Goal: Task Accomplishment & Management: Manage account settings

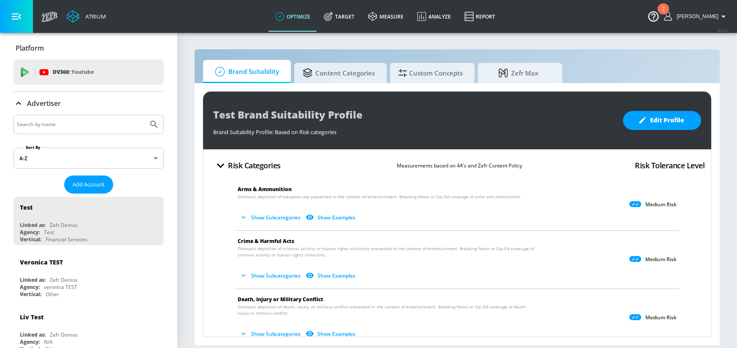
click at [67, 122] on input "Search by name" at bounding box center [81, 124] width 128 height 11
type input "molson"
click at [145, 115] on button "Submit Search" at bounding box center [154, 124] width 19 height 19
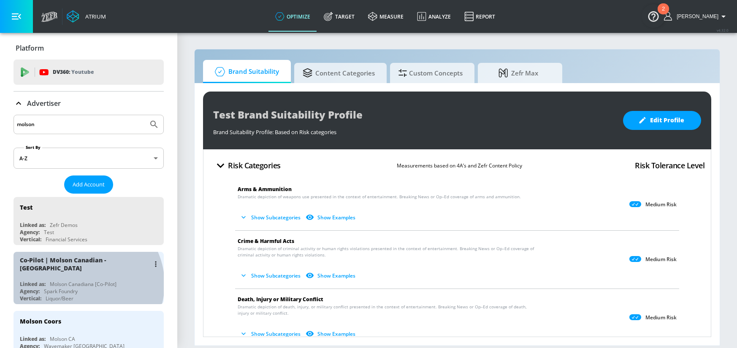
click at [85, 288] on div "Agency: Spark Foundry" at bounding box center [91, 291] width 142 height 7
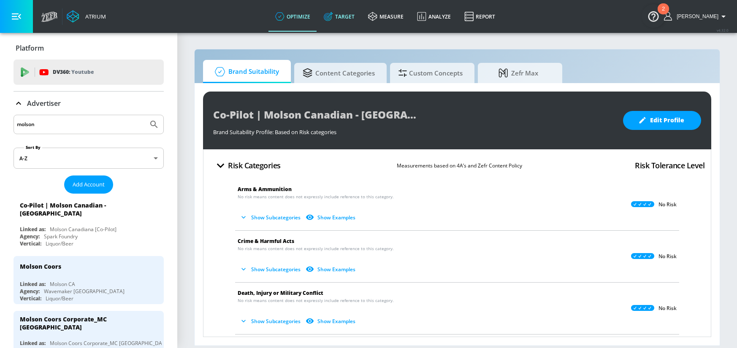
click at [355, 26] on link "Target" at bounding box center [339, 16] width 44 height 30
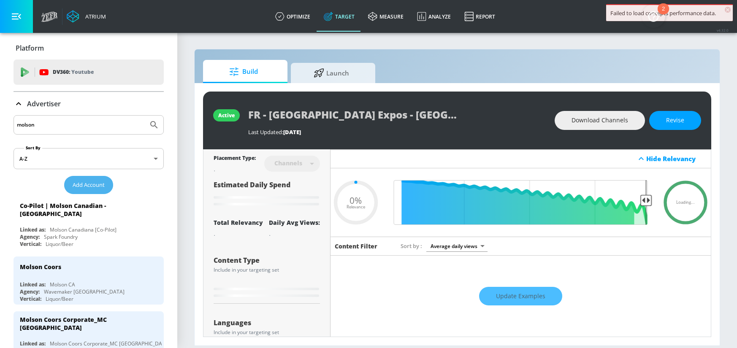
click at [84, 189] on span "Add Account" at bounding box center [89, 185] width 32 height 10
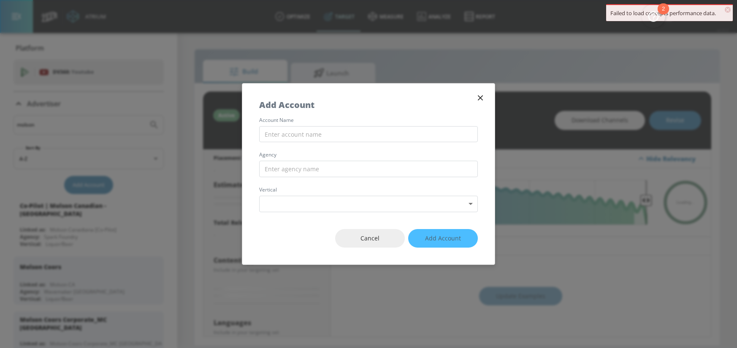
drag, startPoint x: 384, startPoint y: 238, endPoint x: 234, endPoint y: 228, distance: 150.2
click at [378, 238] on span "Cancel" at bounding box center [370, 238] width 36 height 11
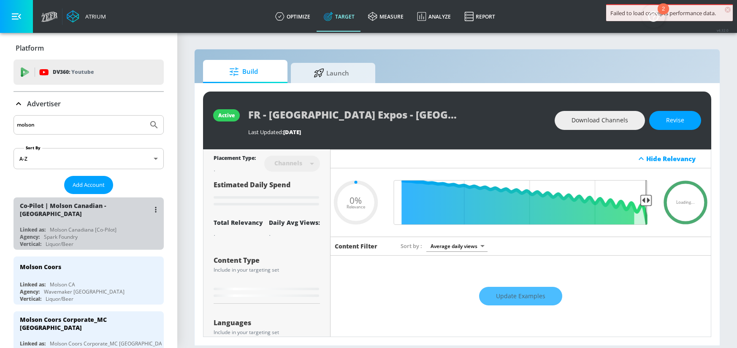
click at [120, 219] on div "Co-Pilot | Molson Canadian - [GEOGRAPHIC_DATA] Linked as: Molson Canadiana [Co-…" at bounding box center [89, 224] width 150 height 52
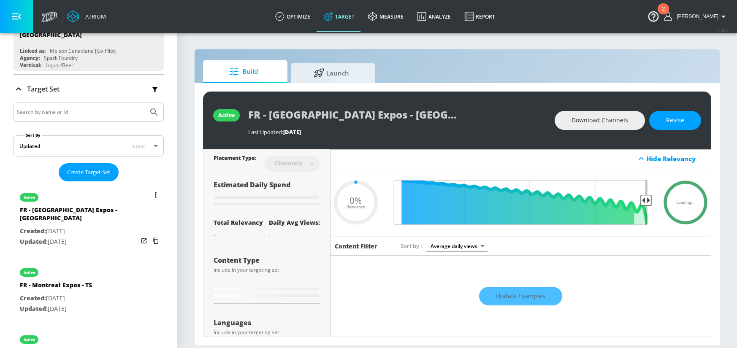
scroll to position [1, 0]
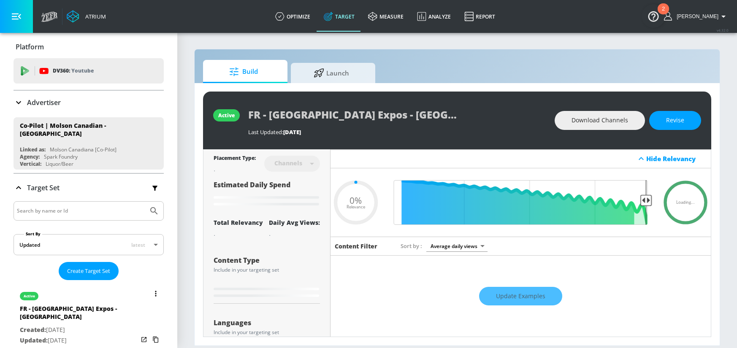
type input "0.2"
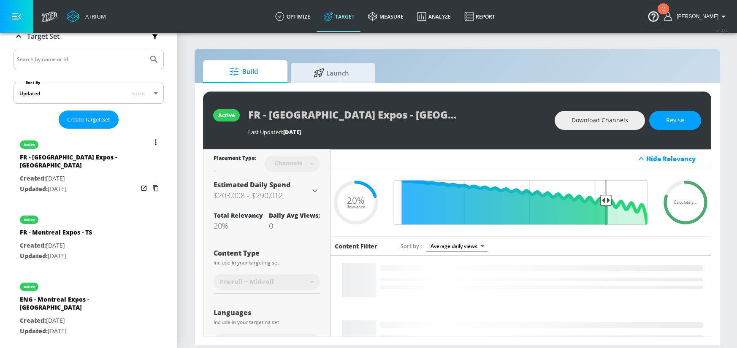
scroll to position [158, 0]
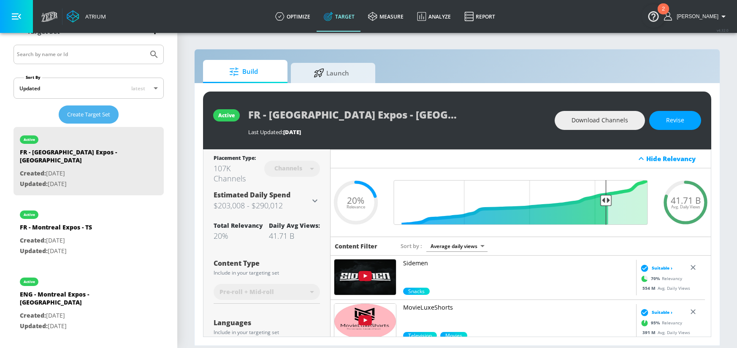
click at [84, 111] on span "Create Target Set" at bounding box center [88, 115] width 43 height 10
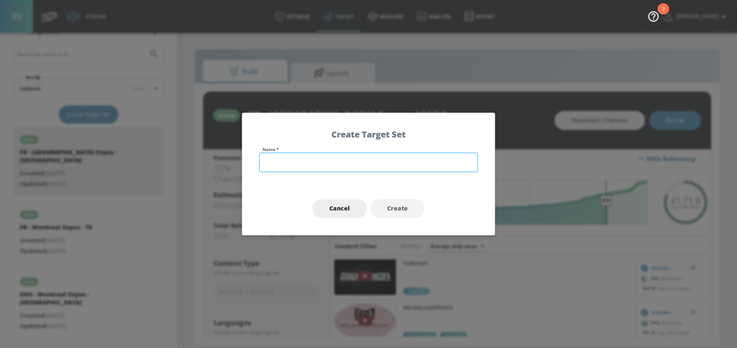
click at [284, 161] on input "text" at bounding box center [368, 162] width 219 height 19
type input "ENG - Heineken Lager Holiday - TS"
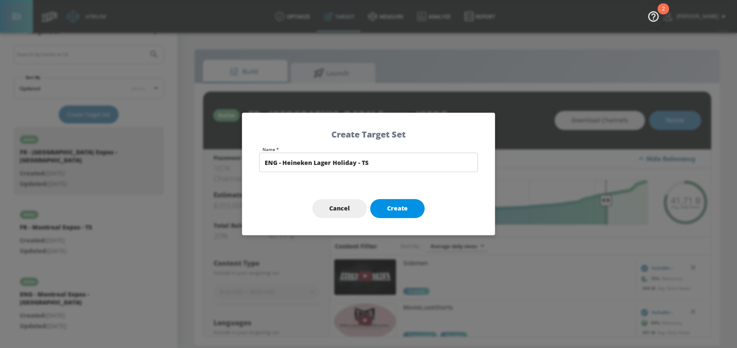
click at [388, 212] on span "Create" at bounding box center [397, 208] width 21 height 11
type input "ENG - Heineken Lager Holiday - TS"
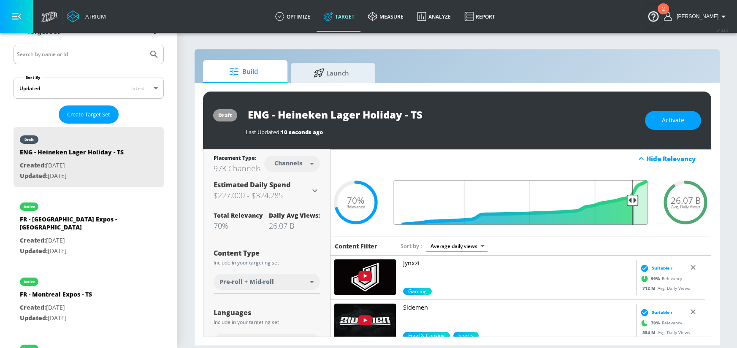
drag, startPoint x: 476, startPoint y: 200, endPoint x: 626, endPoint y: 199, distance: 149.8
type input "0.1"
click at [626, 199] on input "Final Threshold" at bounding box center [521, 202] width 263 height 45
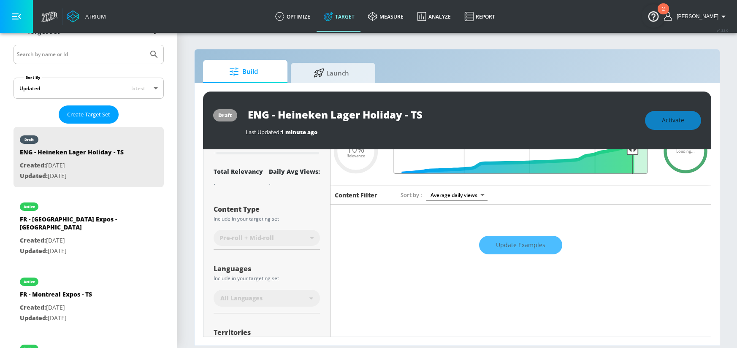
scroll to position [59, 0]
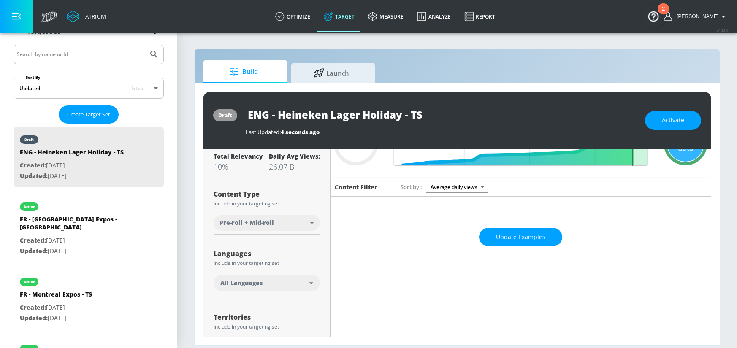
click at [265, 285] on div "All Languages" at bounding box center [264, 283] width 89 height 8
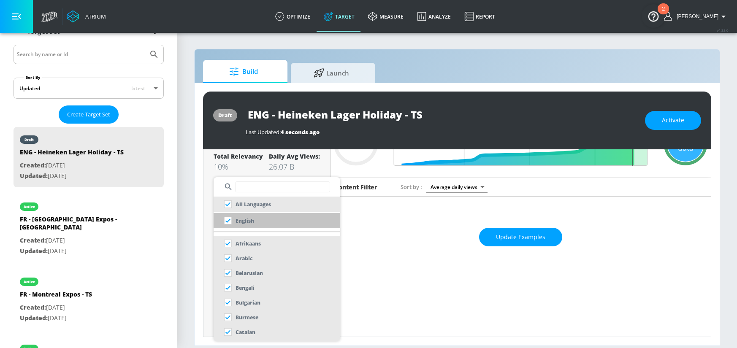
click at [252, 223] on p "English" at bounding box center [245, 221] width 19 height 9
checkbox input "false"
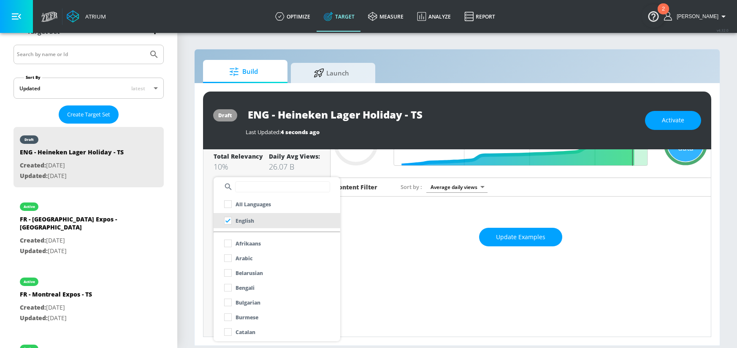
click at [186, 239] on div at bounding box center [368, 174] width 737 height 348
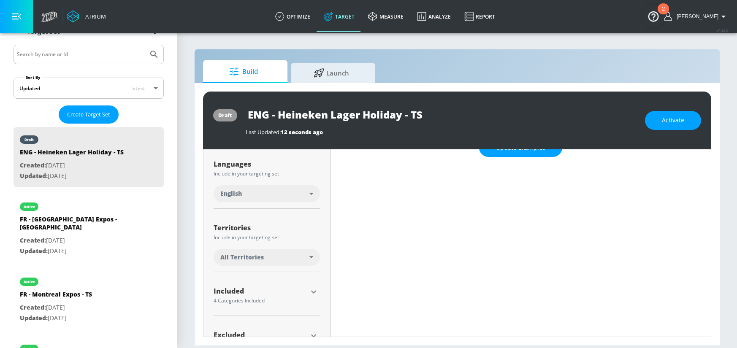
scroll to position [179, 0]
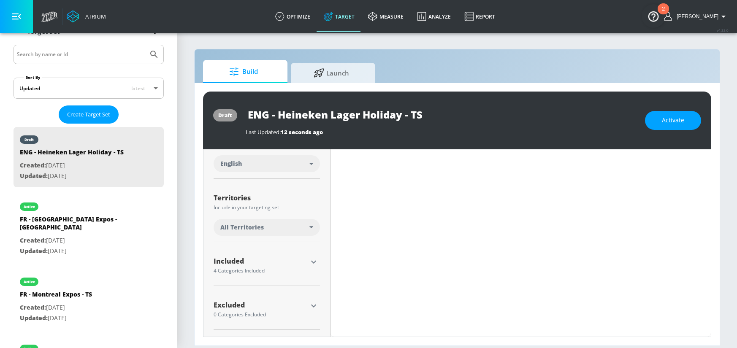
drag, startPoint x: 306, startPoint y: 259, endPoint x: 311, endPoint y: 261, distance: 5.5
click at [306, 260] on div "Included 4 Categories Included" at bounding box center [267, 266] width 106 height 20
click at [311, 261] on icon "button" at bounding box center [313, 262] width 5 height 3
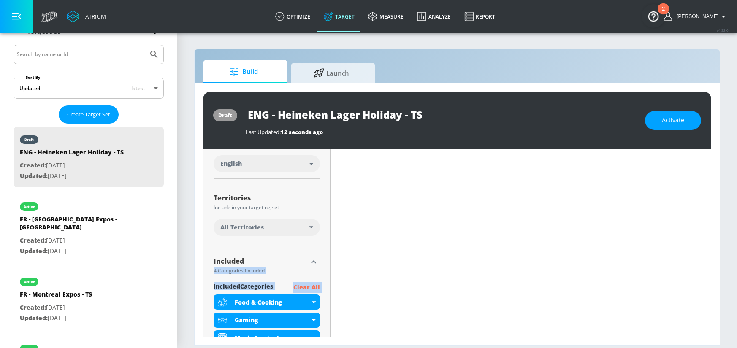
click at [309, 284] on p "Clear All" at bounding box center [306, 287] width 27 height 11
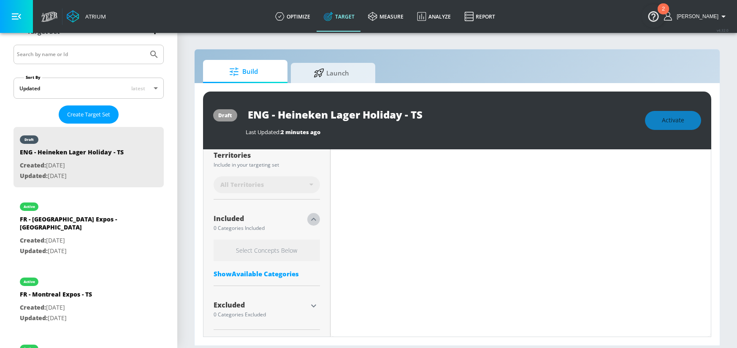
click at [314, 220] on icon "button" at bounding box center [314, 219] width 10 height 10
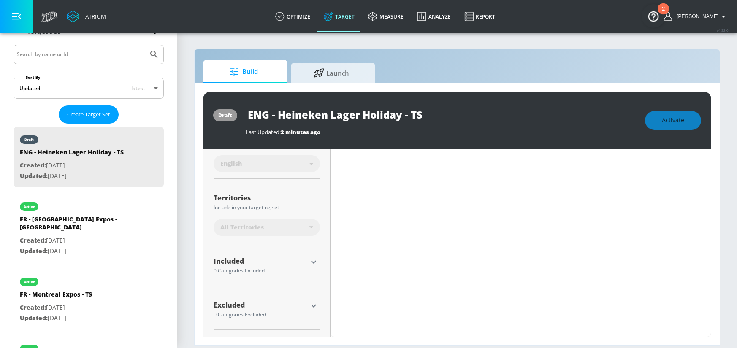
scroll to position [186, 0]
click at [313, 302] on icon "button" at bounding box center [314, 306] width 10 height 10
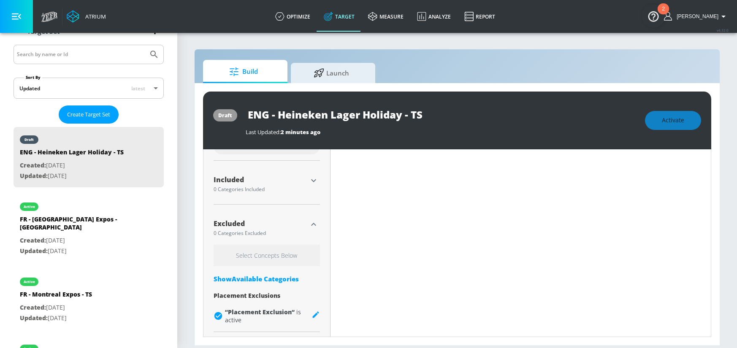
scroll to position [269, 0]
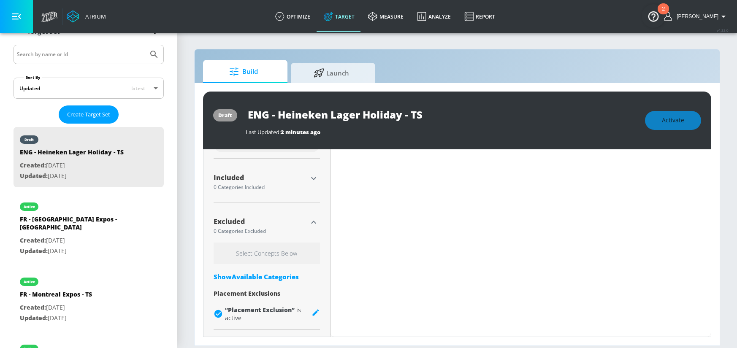
click at [247, 279] on div "Show Available Categories" at bounding box center [267, 277] width 106 height 8
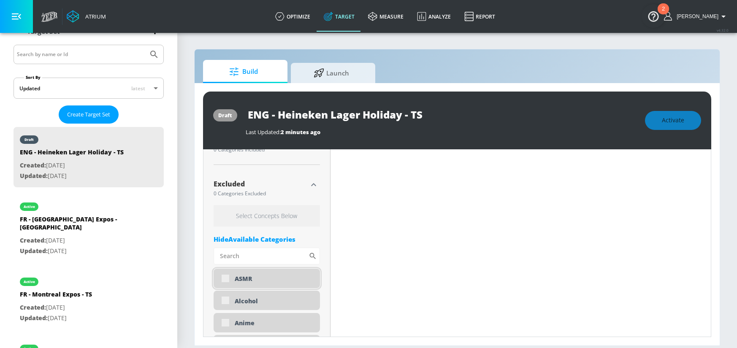
scroll to position [322, 0]
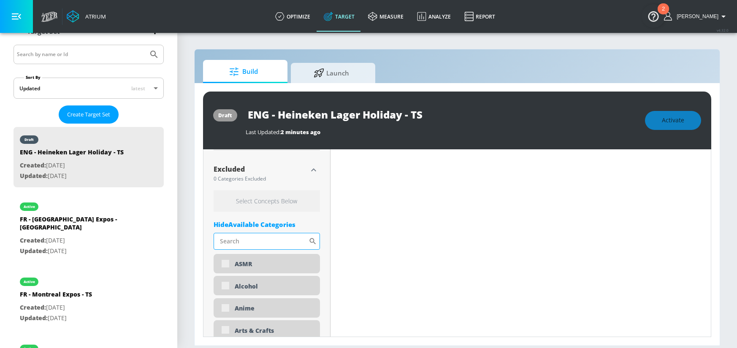
click at [249, 244] on input "Sort By" at bounding box center [261, 241] width 95 height 17
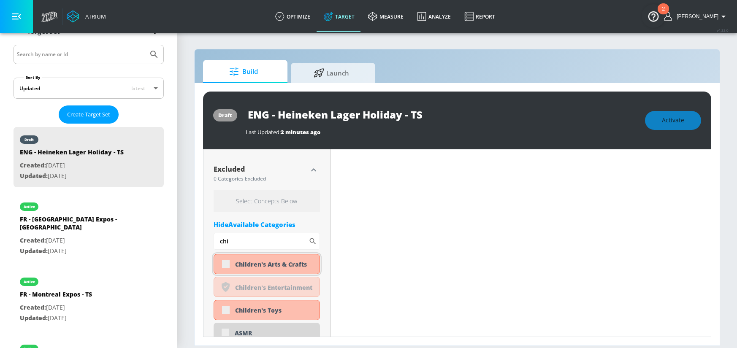
type input "chi"
click at [222, 266] on div "Children's Arts & Crafts" at bounding box center [267, 264] width 106 height 20
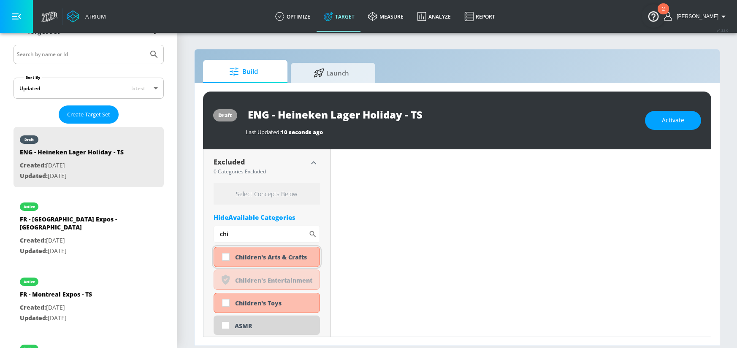
scroll to position [314, 0]
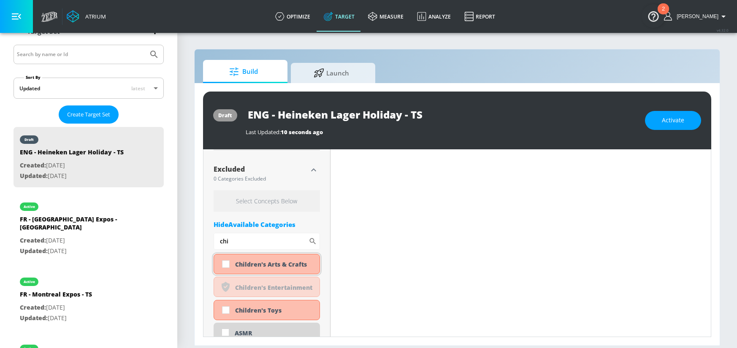
click at [226, 264] on input "checkbox" at bounding box center [225, 264] width 15 height 15
checkbox input "true"
click at [223, 311] on input "checkbox" at bounding box center [225, 310] width 15 height 15
checkbox input "true"
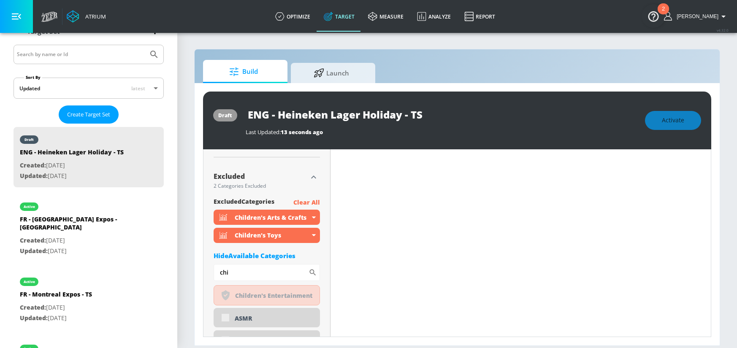
scroll to position [322, 0]
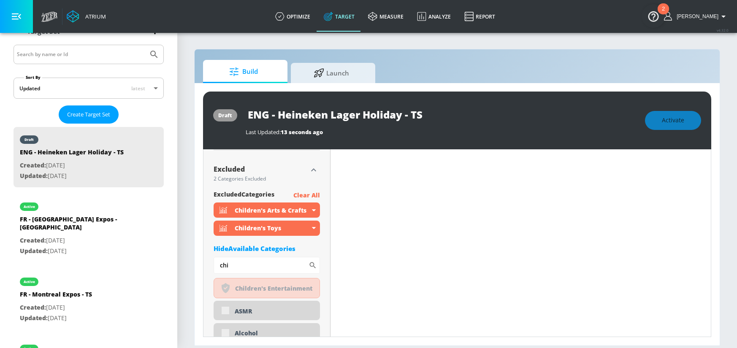
drag, startPoint x: 204, startPoint y: 262, endPoint x: 184, endPoint y: 262, distance: 19.4
click at [184, 262] on section "Build Launch draft ENG - Heineken Lager Holiday - TS Last Updated: 13 seconds a…" at bounding box center [457, 190] width 560 height 316
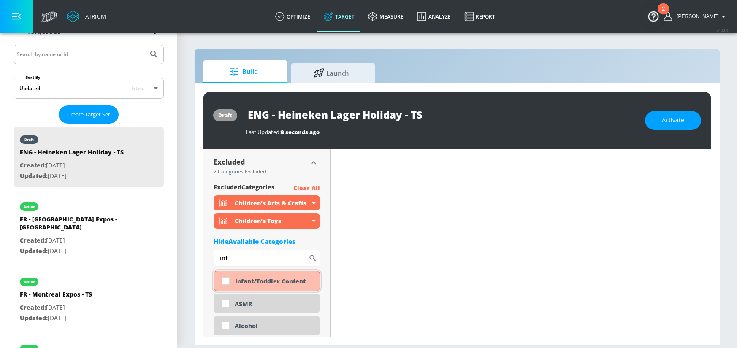
scroll to position [314, 0]
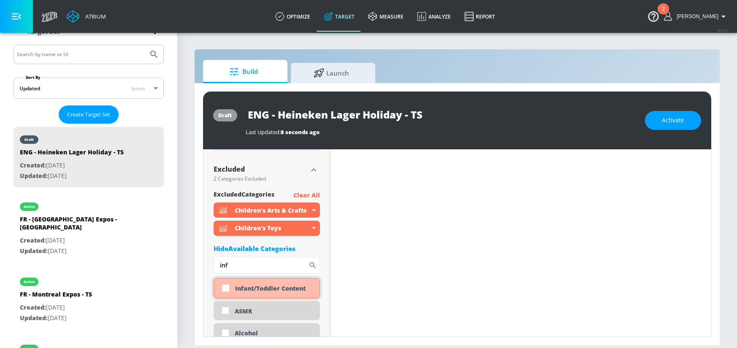
type input "inf"
click at [225, 288] on input "checkbox" at bounding box center [225, 288] width 15 height 15
checkbox input "true"
click at [189, 261] on section "Build Launch draft ENG - Heineken Lager Holiday - TS Last Updated: 8 seconds ag…" at bounding box center [457, 190] width 560 height 316
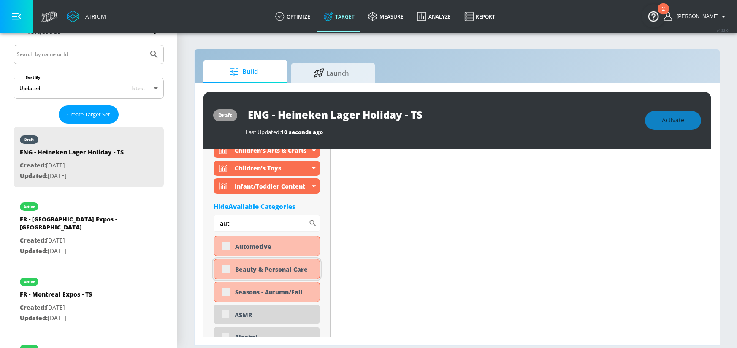
scroll to position [388, 0]
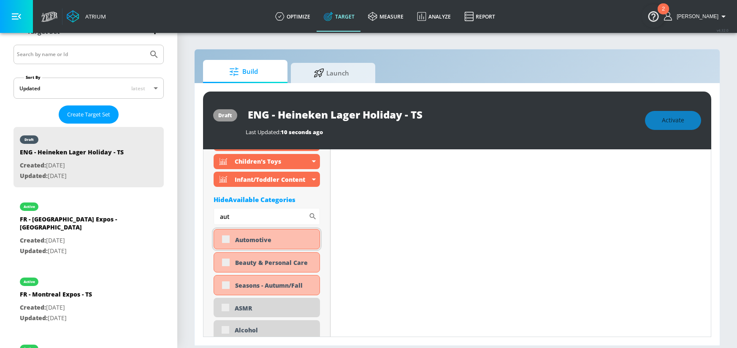
type input "aut"
click at [227, 239] on div "Automotive" at bounding box center [267, 239] width 106 height 20
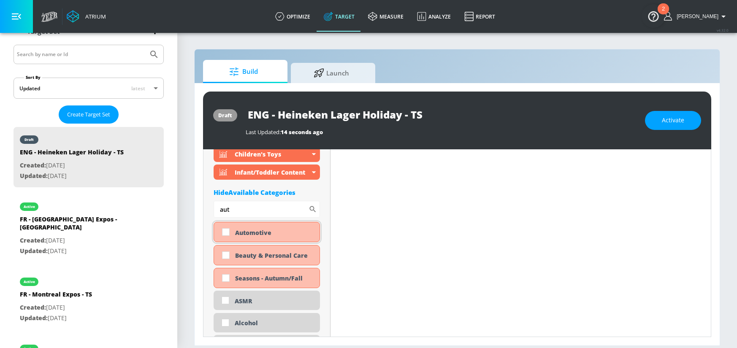
scroll to position [381, 0]
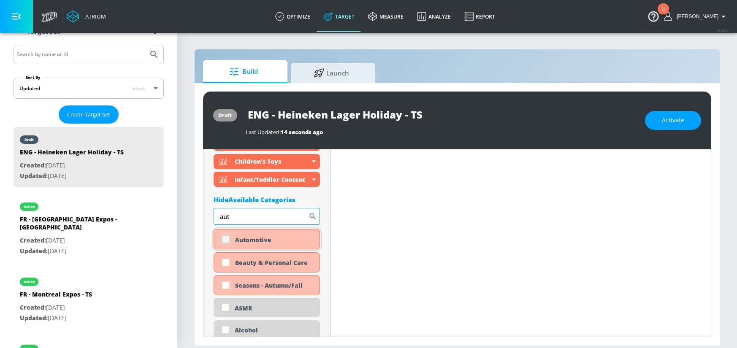
drag, startPoint x: 225, startPoint y: 238, endPoint x: 238, endPoint y: 224, distance: 19.7
click at [225, 238] on input "checkbox" at bounding box center [225, 239] width 15 height 15
checkbox input "true"
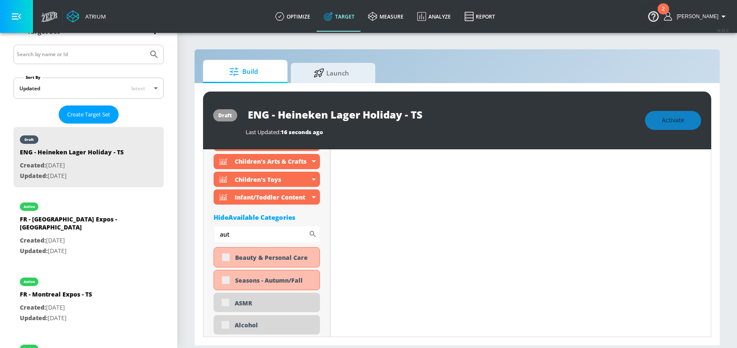
drag, startPoint x: 244, startPoint y: 211, endPoint x: 251, endPoint y: 217, distance: 9.6
drag, startPoint x: 197, startPoint y: 237, endPoint x: 189, endPoint y: 236, distance: 8.5
click at [189, 236] on section "Build Launch draft ENG - Heineken Lager Holiday - TS Last Updated: 16 seconds a…" at bounding box center [457, 190] width 560 height 316
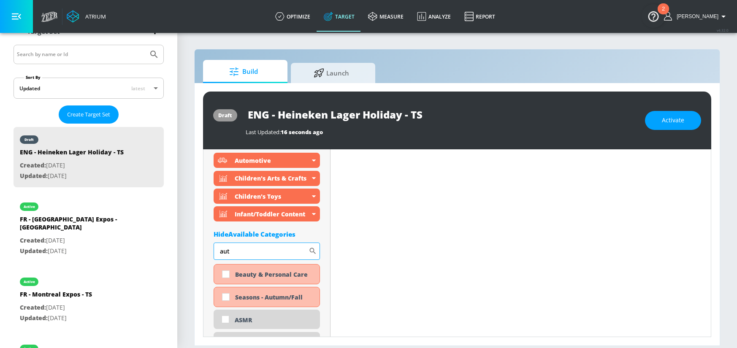
scroll to position [357, 0]
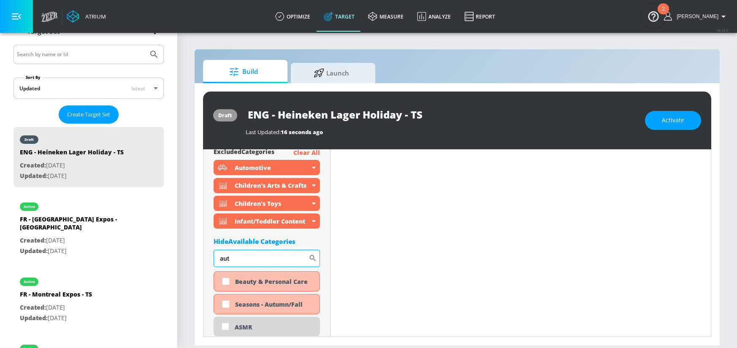
type input "a"
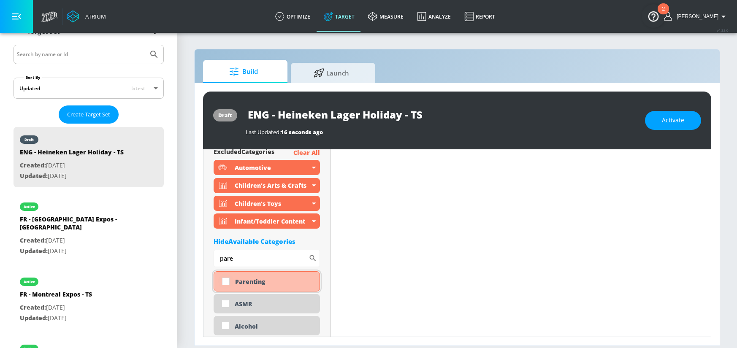
type input "pare"
click at [225, 279] on input "checkbox" at bounding box center [225, 281] width 15 height 15
checkbox input "true"
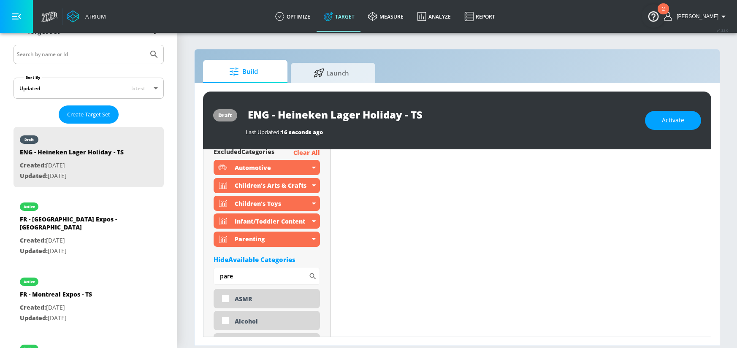
drag, startPoint x: 247, startPoint y: 274, endPoint x: 195, endPoint y: 276, distance: 52.4
click at [195, 276] on div "draft ENG - Heineken Lager Holiday - TS Last Updated: 16 seconds ago Activate P…" at bounding box center [457, 214] width 525 height 263
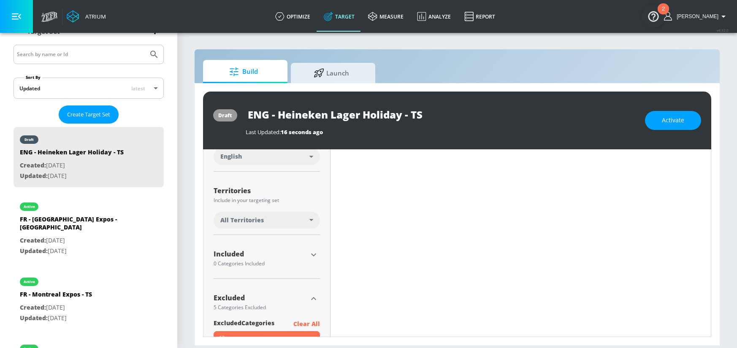
scroll to position [182, 0]
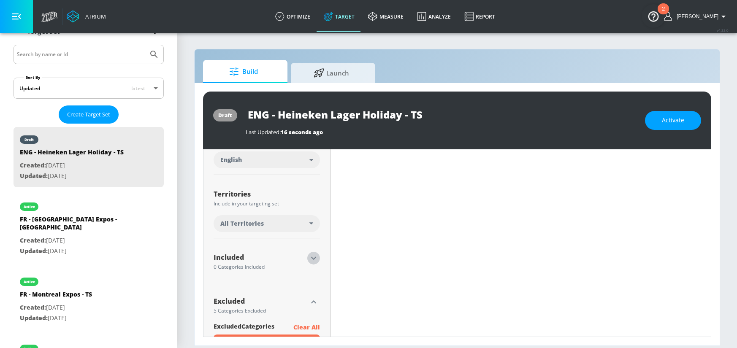
click at [319, 260] on button "button" at bounding box center [313, 258] width 13 height 13
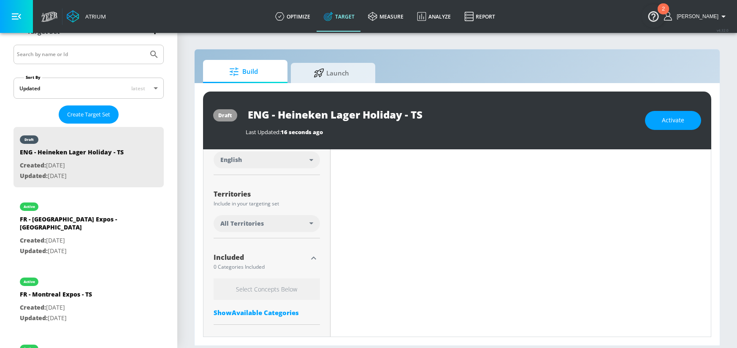
drag, startPoint x: 271, startPoint y: 315, endPoint x: 254, endPoint y: 285, distance: 34.0
click at [268, 311] on div "Show Available Categories" at bounding box center [267, 313] width 106 height 8
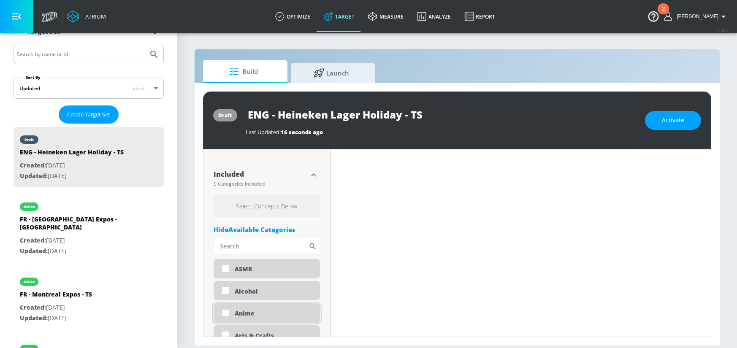
scroll to position [306, 0]
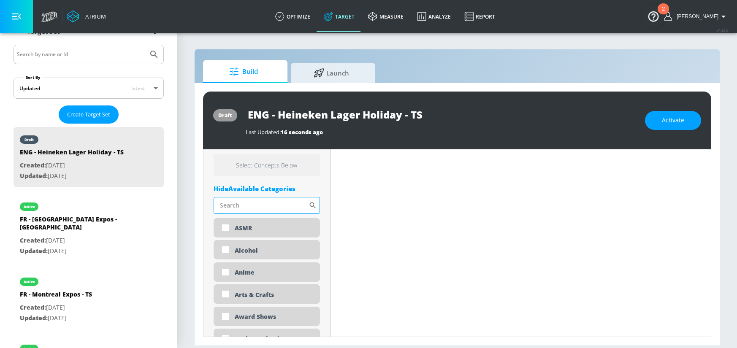
click at [237, 206] on input "Sort By" at bounding box center [261, 205] width 95 height 17
click at [228, 251] on input "checkbox" at bounding box center [225, 249] width 15 height 15
checkbox input "true"
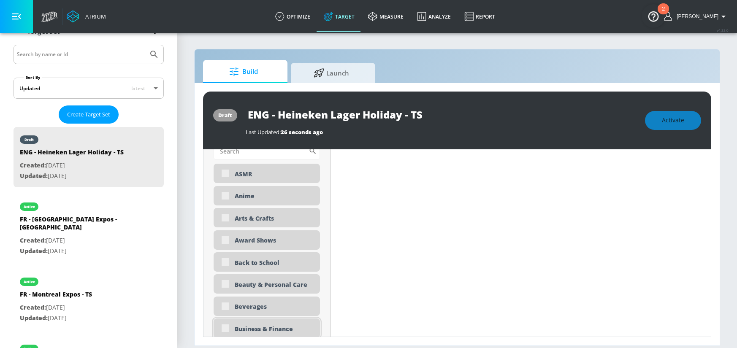
scroll to position [381, 0]
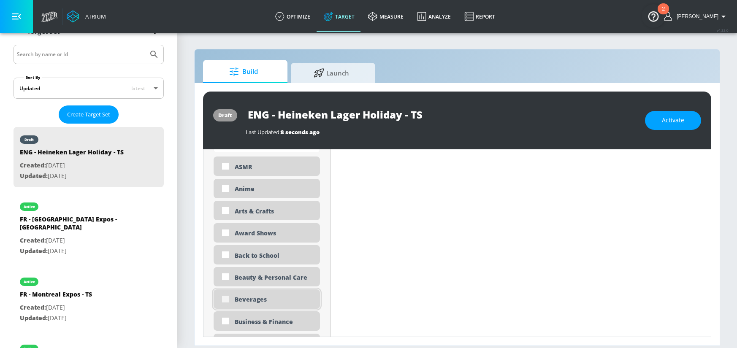
click at [227, 299] on input "checkbox" at bounding box center [225, 299] width 15 height 15
checkbox input "true"
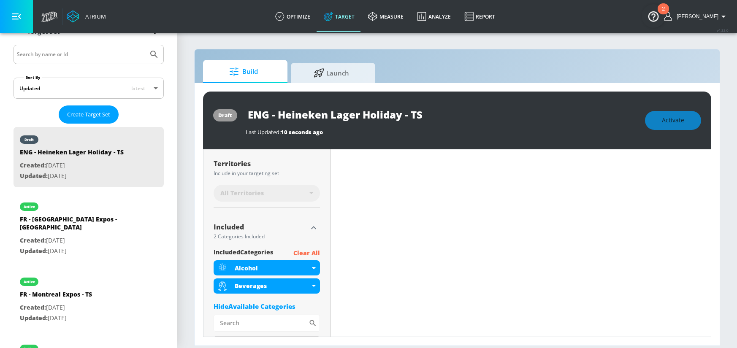
scroll to position [228, 0]
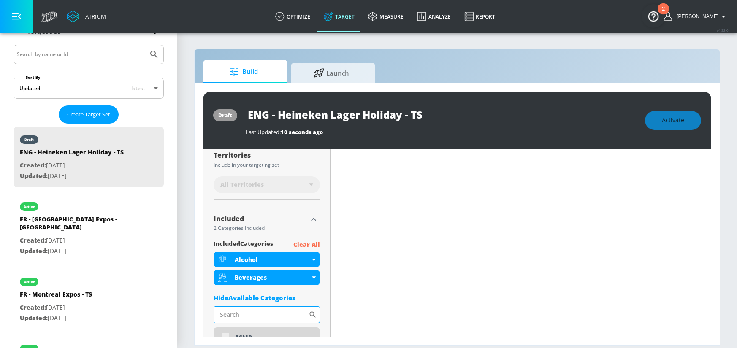
click at [248, 319] on input "Sort By" at bounding box center [261, 314] width 95 height 17
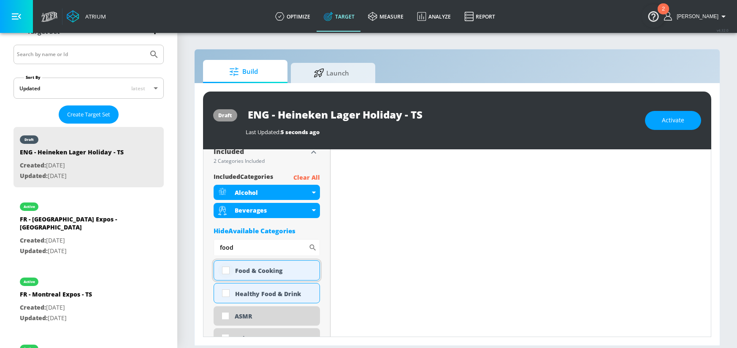
scroll to position [281, 0]
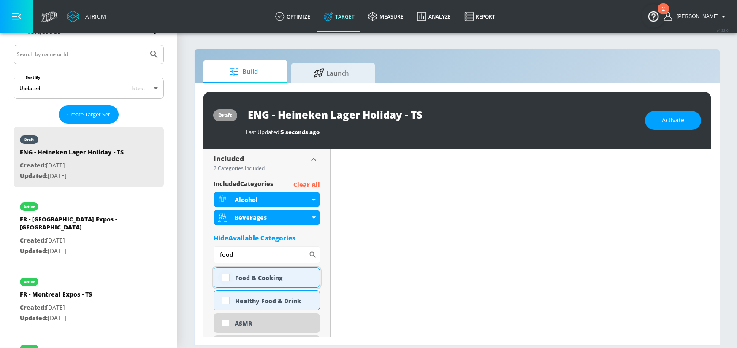
type input "food"
click at [227, 278] on input "checkbox" at bounding box center [225, 277] width 15 height 15
checkbox input "true"
drag, startPoint x: 249, startPoint y: 254, endPoint x: 167, endPoint y: 251, distance: 82.4
click at [167, 251] on div "Atrium optimize Target measure Analyze Report optimize Target measure Analyze R…" at bounding box center [368, 174] width 737 height 348
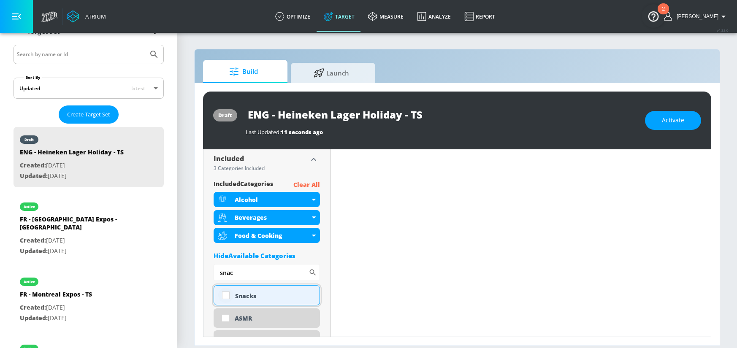
type input "snac"
click at [227, 294] on input "checkbox" at bounding box center [225, 295] width 15 height 15
checkbox input "true"
drag, startPoint x: 225, startPoint y: 273, endPoint x: 194, endPoint y: 272, distance: 31.2
click at [194, 272] on div "Build Launch draft ENG - Heineken Lager Holiday - TS Last Updated: 11 seconds a…" at bounding box center [457, 197] width 526 height 297
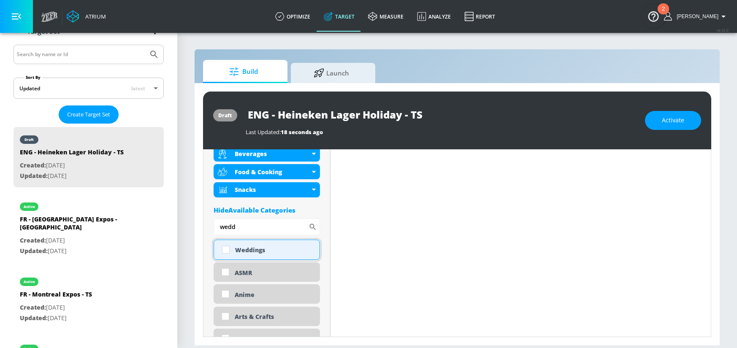
scroll to position [338, 0]
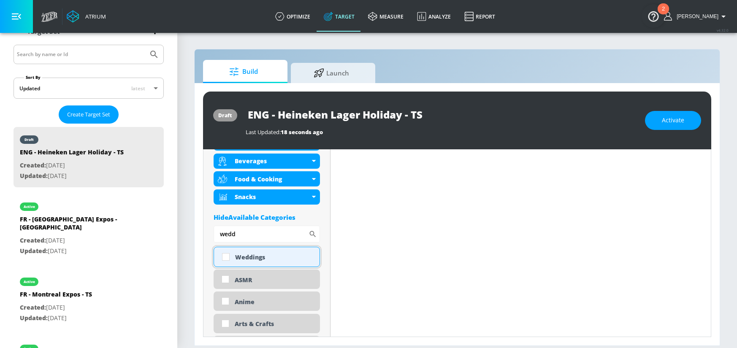
type input "wedd"
click at [224, 260] on input "checkbox" at bounding box center [225, 256] width 15 height 15
checkbox input "true"
drag, startPoint x: 212, startPoint y: 233, endPoint x: 206, endPoint y: 233, distance: 5.9
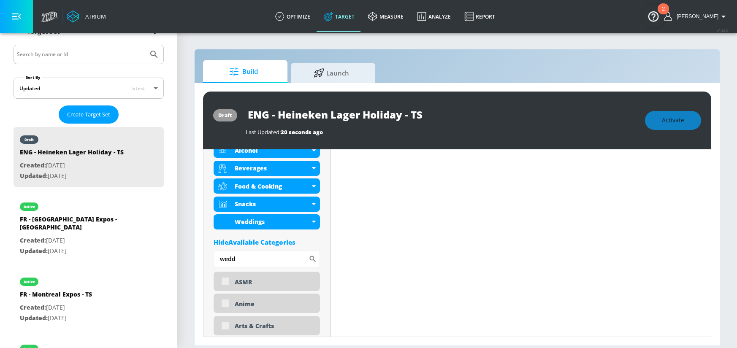
scroll to position [345, 0]
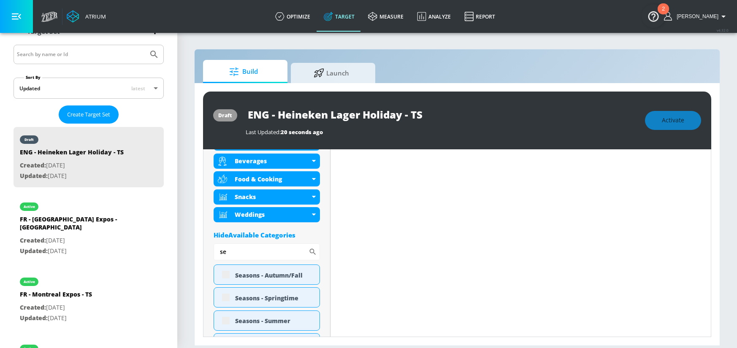
type input "s"
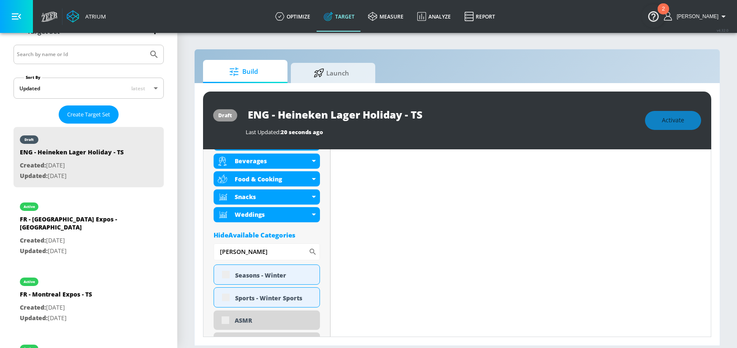
type input "[PERSON_NAME]"
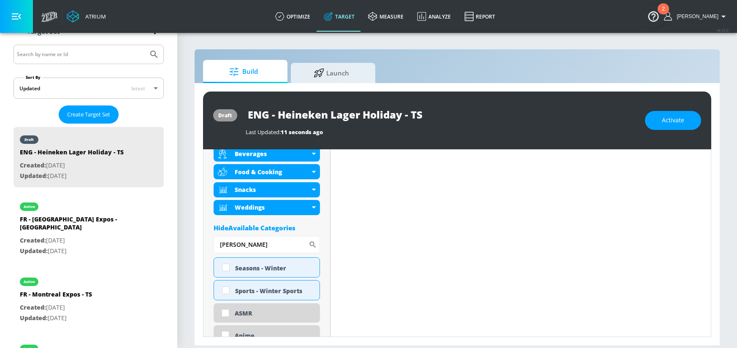
scroll to position [338, 0]
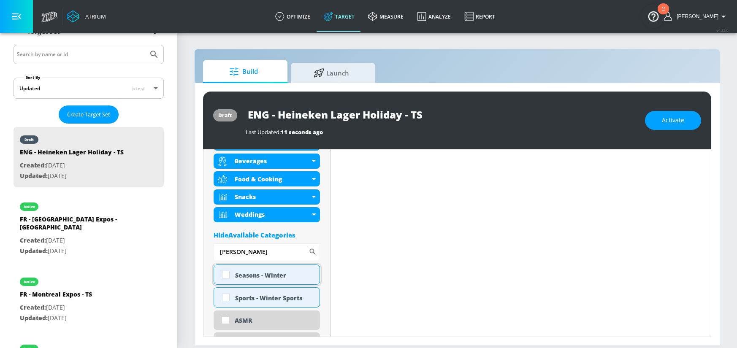
drag, startPoint x: 243, startPoint y: 253, endPoint x: 228, endPoint y: 270, distance: 21.8
drag, startPoint x: 226, startPoint y: 273, endPoint x: 231, endPoint y: 265, distance: 9.3
click at [227, 271] on input "checkbox" at bounding box center [225, 274] width 15 height 15
checkbox input "true"
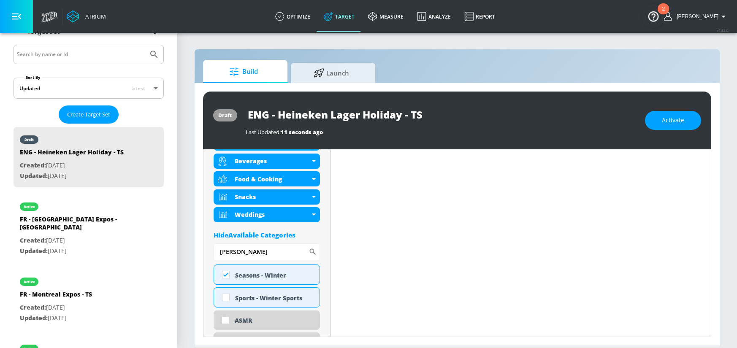
click at [182, 251] on section "Build Launch draft ENG - Heineken Lager Holiday - TS Last Updated: 11 seconds a…" at bounding box center [457, 190] width 560 height 316
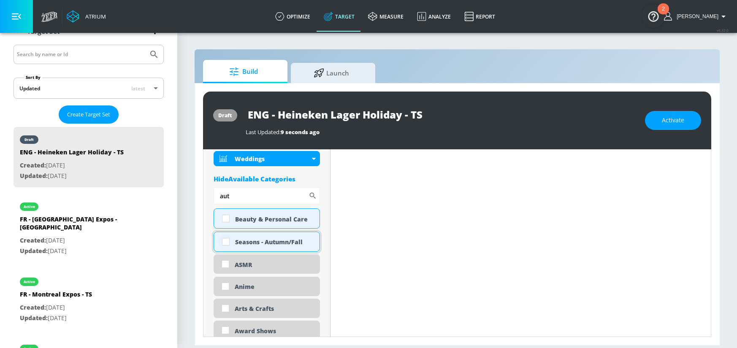
scroll to position [404, 0]
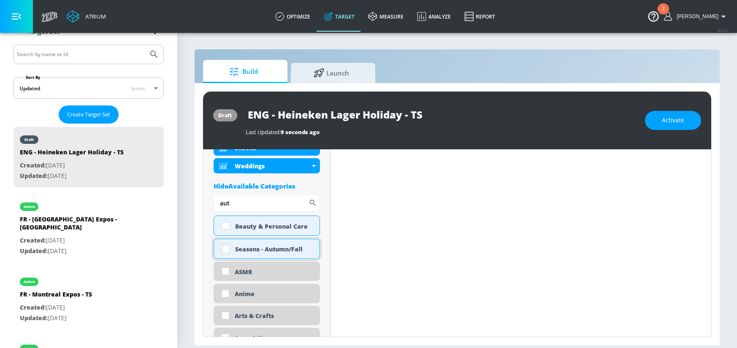
type input "aut"
click at [221, 251] on input "checkbox" at bounding box center [225, 248] width 15 height 15
checkbox input "true"
drag, startPoint x: 233, startPoint y: 205, endPoint x: 205, endPoint y: 204, distance: 27.9
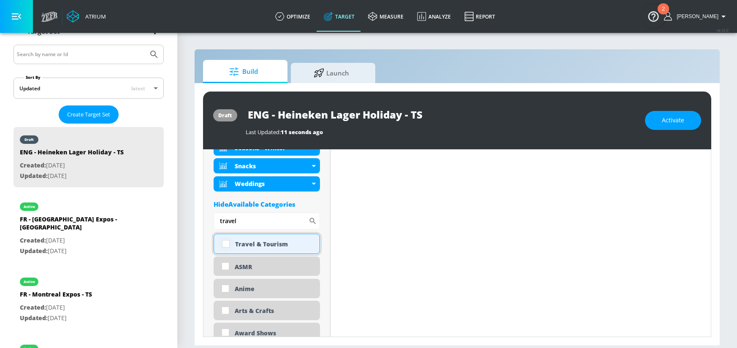
type input "travel"
click at [225, 244] on input "checkbox" at bounding box center [225, 243] width 15 height 15
checkbox input "true"
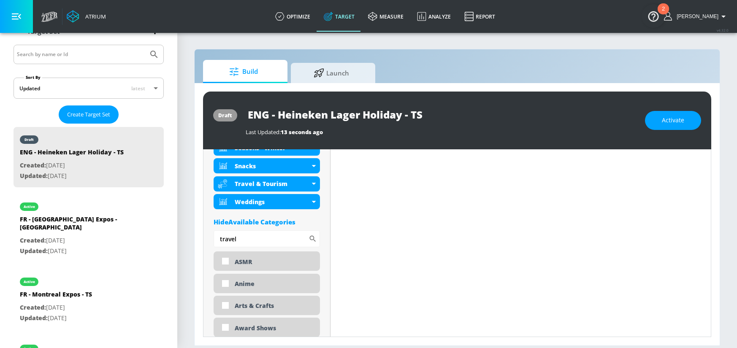
drag, startPoint x: 267, startPoint y: 241, endPoint x: 208, endPoint y: 240, distance: 59.1
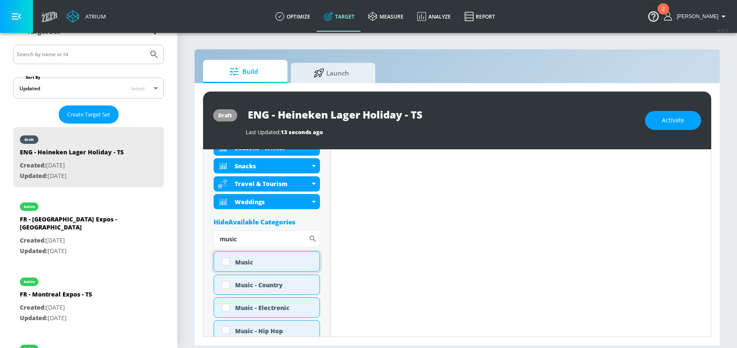
type input "music"
click at [224, 263] on input "checkbox" at bounding box center [225, 261] width 15 height 15
checkbox input "true"
drag, startPoint x: 246, startPoint y: 245, endPoint x: 209, endPoint y: 239, distance: 37.6
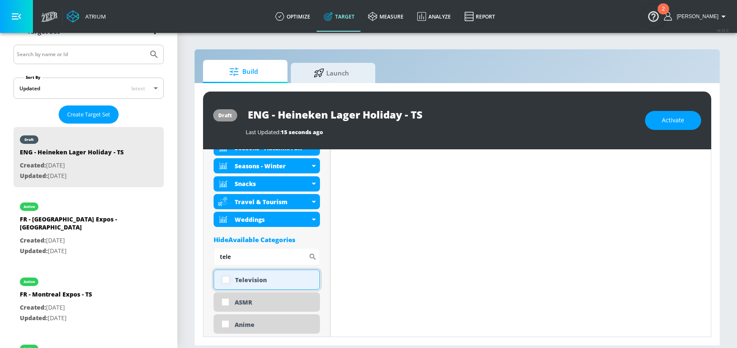
type input "tele"
click at [226, 280] on input "checkbox" at bounding box center [225, 279] width 15 height 15
checkbox input "true"
drag, startPoint x: 242, startPoint y: 260, endPoint x: 210, endPoint y: 261, distance: 32.1
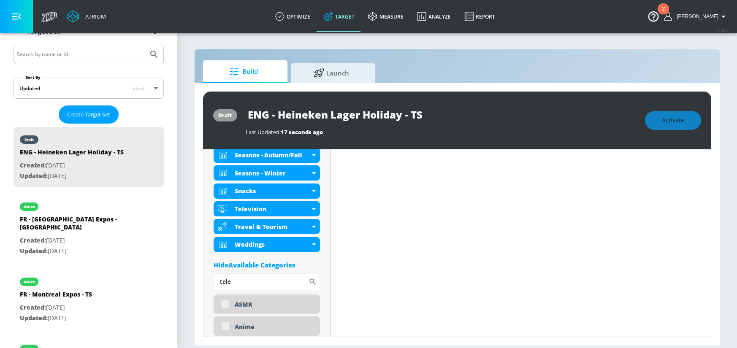
scroll to position [412, 0]
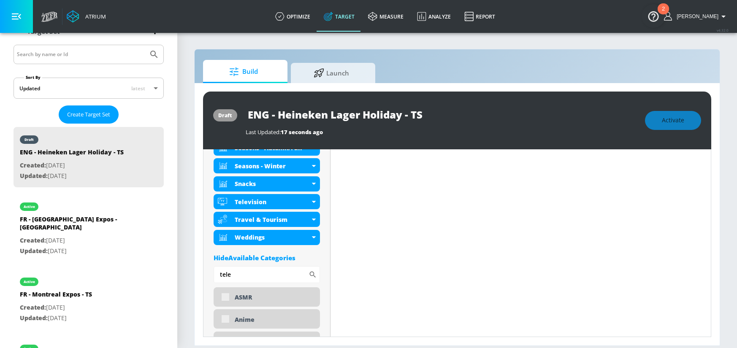
drag, startPoint x: 246, startPoint y: 273, endPoint x: 200, endPoint y: 276, distance: 45.7
click at [201, 276] on div "draft ENG - Heineken Lager Holiday - TS Last Updated: 17 seconds ago Activate P…" at bounding box center [457, 214] width 525 height 263
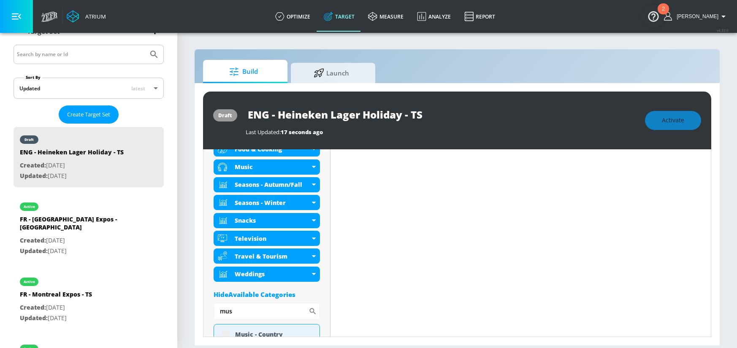
scroll to position [377, 0]
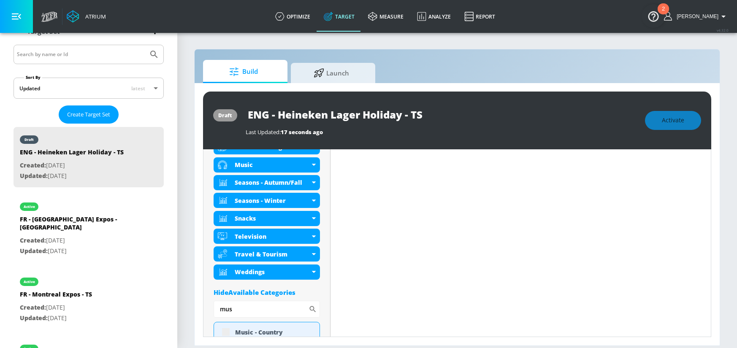
drag, startPoint x: 222, startPoint y: 305, endPoint x: 187, endPoint y: 302, distance: 34.8
click at [193, 306] on section "Build Launch draft ENG - Heineken Lager Holiday - TS Last Updated: 17 seconds a…" at bounding box center [457, 190] width 560 height 316
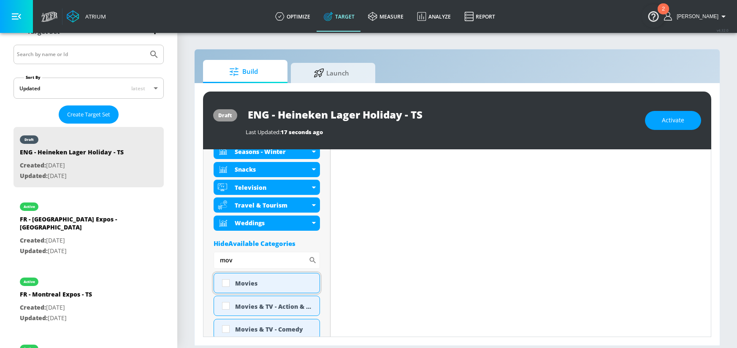
scroll to position [412, 0]
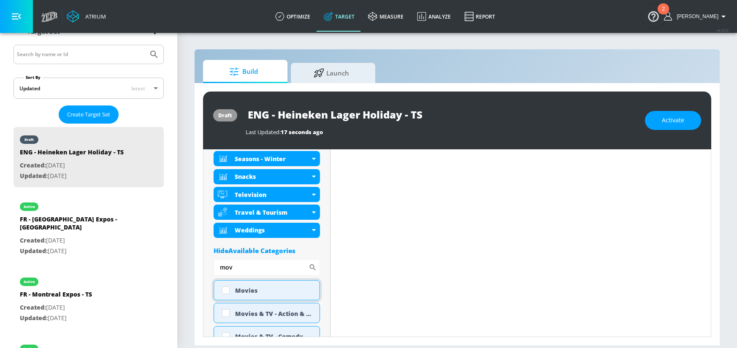
type input "mov"
click at [224, 290] on input "checkbox" at bounding box center [225, 290] width 15 height 15
checkbox input "true"
drag, startPoint x: 237, startPoint y: 271, endPoint x: 212, endPoint y: 268, distance: 25.4
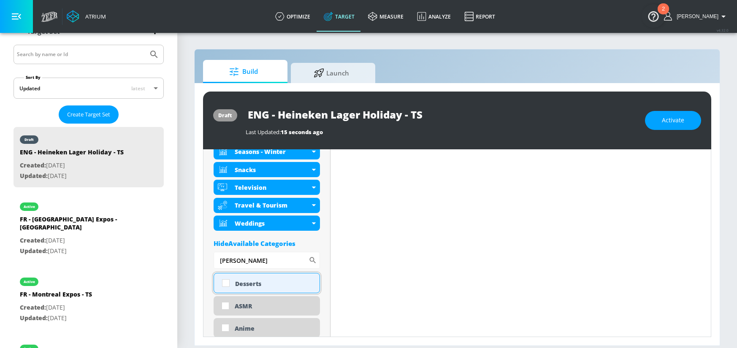
scroll to position [429, 0]
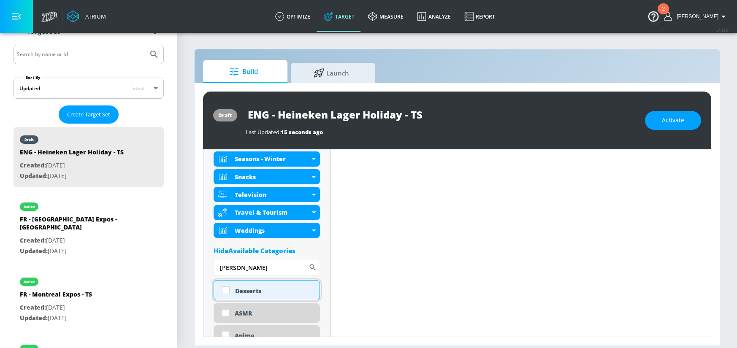
type input "[PERSON_NAME]"
click at [226, 291] on input "checkbox" at bounding box center [225, 290] width 15 height 15
checkbox input "true"
drag, startPoint x: 260, startPoint y: 268, endPoint x: 188, endPoint y: 263, distance: 72.3
click at [188, 263] on section "Build Launch draft ENG - Heineken Lager Holiday - TS Last Updated: 15 seconds a…" at bounding box center [457, 190] width 560 height 316
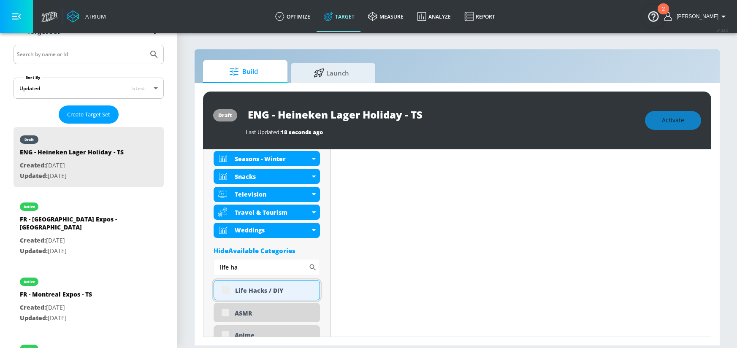
scroll to position [447, 0]
type input "life ha"
click at [229, 290] on input "checkbox" at bounding box center [225, 290] width 15 height 15
checkbox input "true"
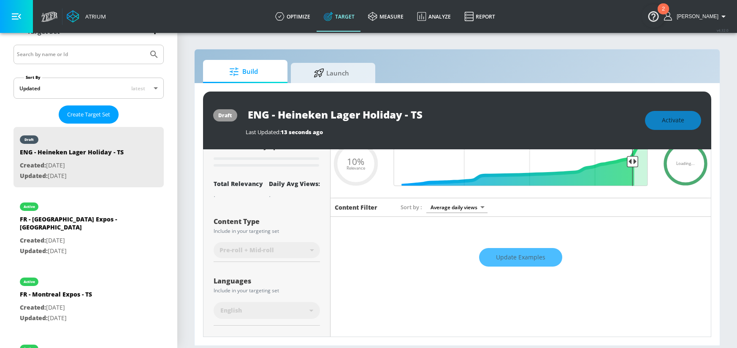
scroll to position [38, 0]
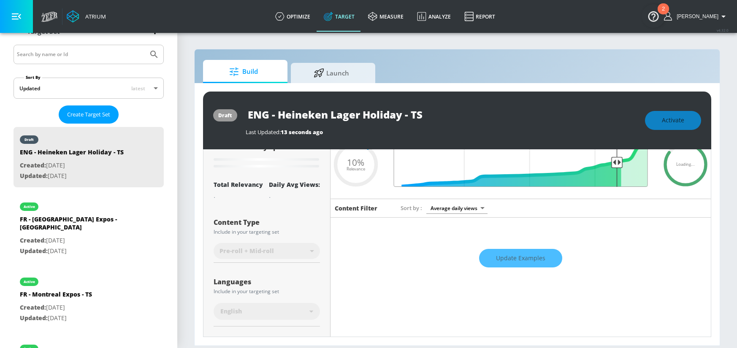
drag, startPoint x: 628, startPoint y: 164, endPoint x: 612, endPoint y: 166, distance: 16.1
click at [612, 166] on input "Final Threshold" at bounding box center [521, 164] width 263 height 45
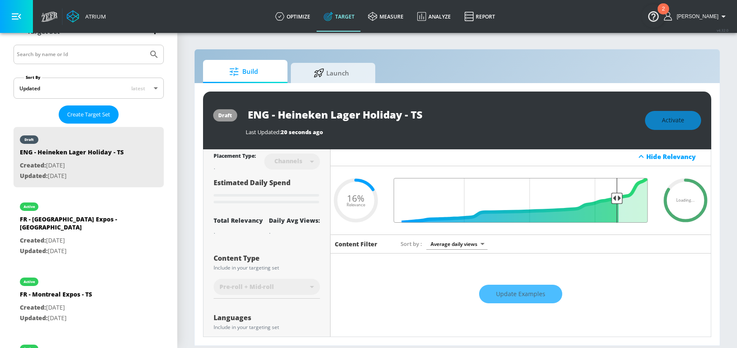
scroll to position [0, 0]
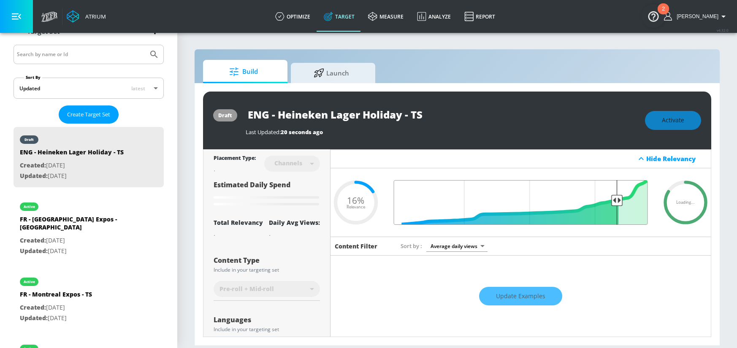
type input "0.1"
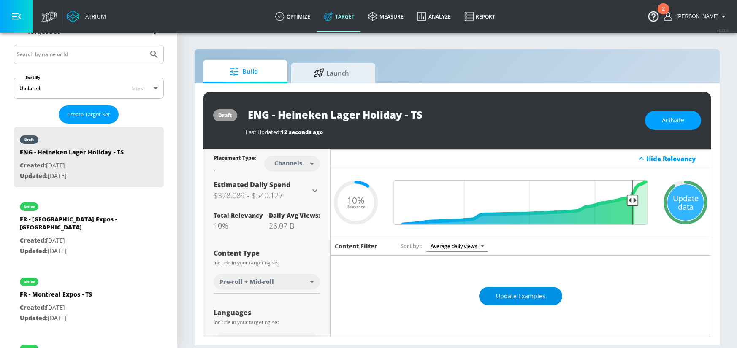
click at [538, 293] on span "Update Examples" at bounding box center [520, 296] width 49 height 11
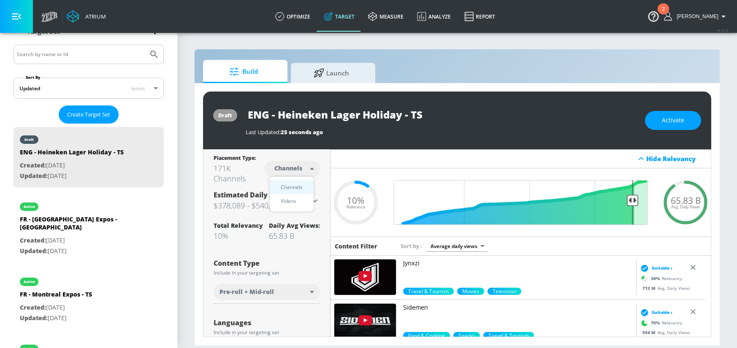
click at [304, 169] on body "Atrium optimize Target measure Analyze Report optimize Target measure Analyze R…" at bounding box center [368, 174] width 737 height 348
click at [300, 195] on li "Videos" at bounding box center [292, 201] width 44 height 14
type input "videos"
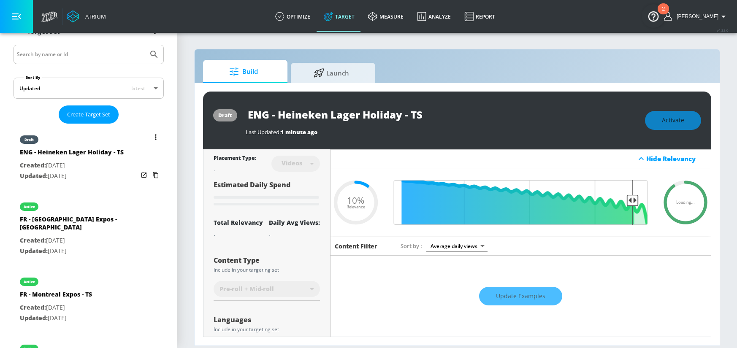
drag, startPoint x: 148, startPoint y: 173, endPoint x: 150, endPoint y: 168, distance: 4.7
click at [153, 172] on icon "list of Target Set" at bounding box center [155, 175] width 5 height 6
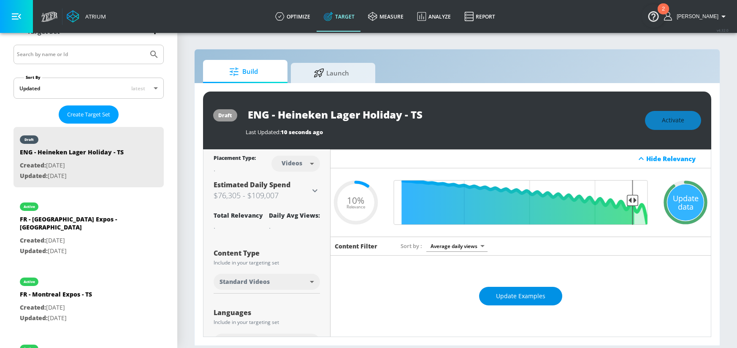
click at [531, 301] on span "Update Examples" at bounding box center [520, 296] width 49 height 11
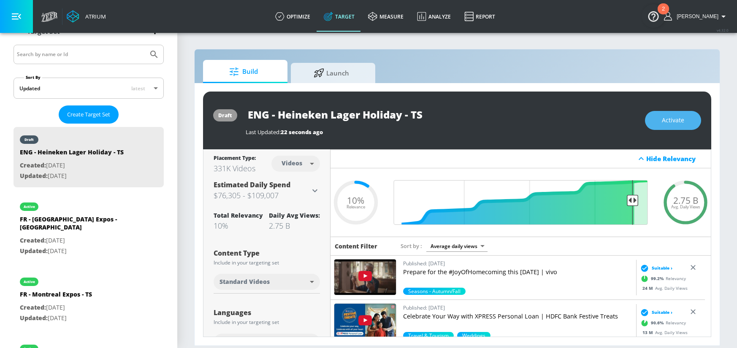
click at [658, 117] on button "Activate" at bounding box center [673, 120] width 56 height 19
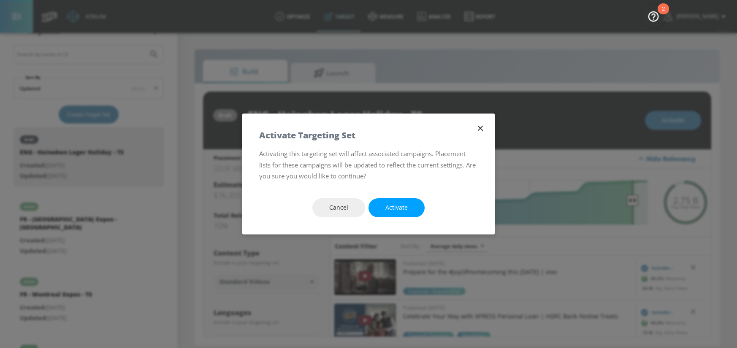
click at [413, 213] on button "Activate" at bounding box center [396, 207] width 56 height 19
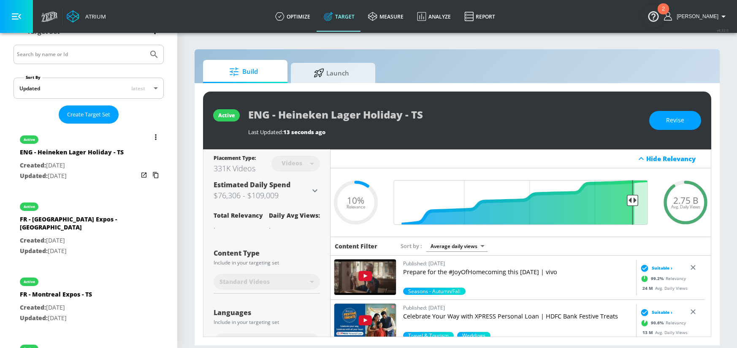
click at [152, 132] on button "list of Target Set" at bounding box center [156, 137] width 12 height 12
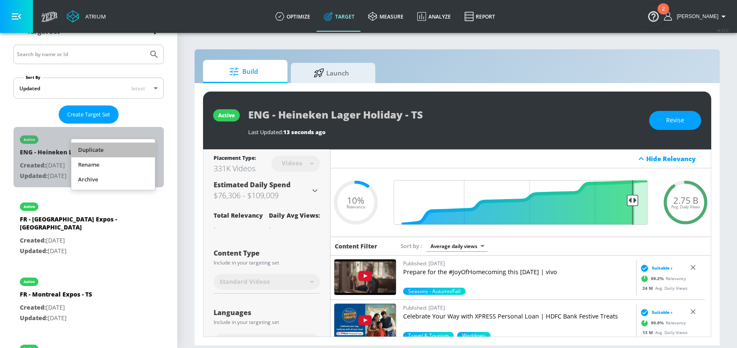
click at [100, 147] on li "Duplicate" at bounding box center [113, 150] width 84 height 15
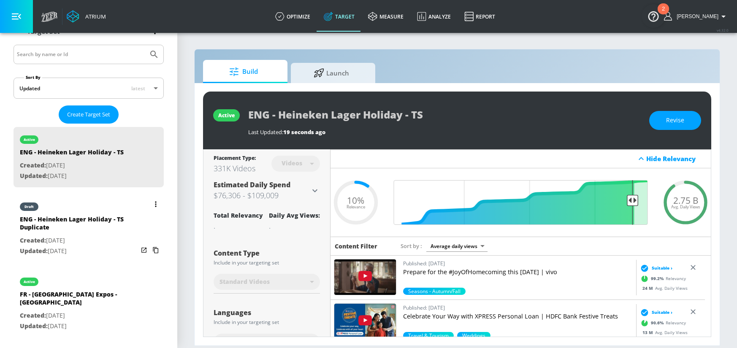
click at [43, 236] on span "Created:" at bounding box center [33, 240] width 26 height 8
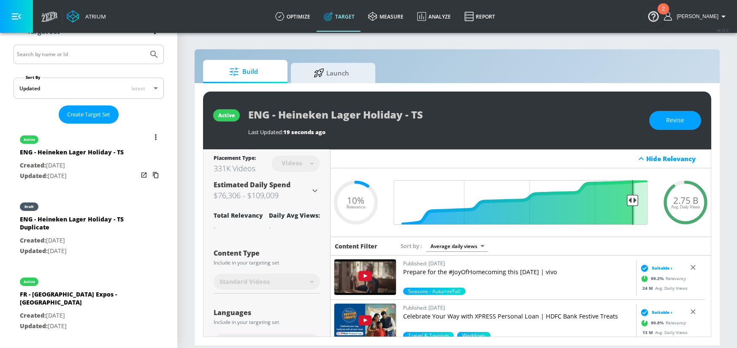
type input "ENG - Heineken Lager Holiday - TS Duplicate"
type input "0.05"
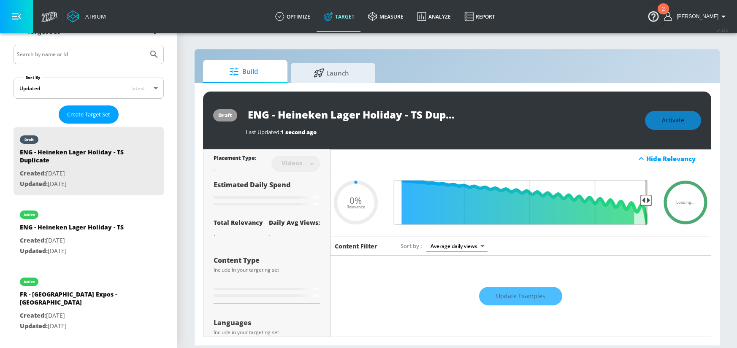
drag, startPoint x: 267, startPoint y: 116, endPoint x: 233, endPoint y: 116, distance: 33.8
click at [233, 116] on div "draft ENG - Heineken Lager Holiday - TS Duplicate Last Updated: 1 second ago Ac…" at bounding box center [457, 121] width 508 height 58
type input "F - Heineken Lager Holiday - TS Duplicate"
type input "0.05"
type input "FR - Heineken Lager Holiday - TS Duplicate"
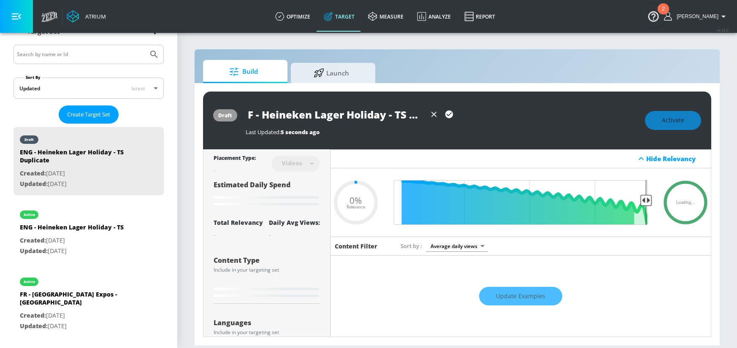
type input "0.05"
drag, startPoint x: 411, startPoint y: 114, endPoint x: 452, endPoint y: 117, distance: 41.0
click at [452, 117] on div "FR - Heineken Lager Holiday - TS Duplicate" at bounding box center [351, 114] width 211 height 19
type input "FR - Heineken Lager Holiday - TS"
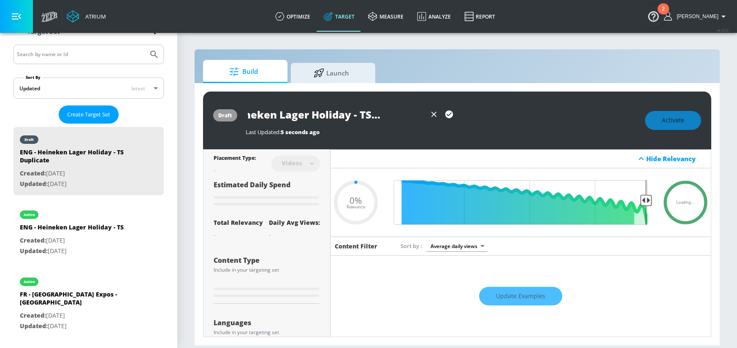
type input "0.05"
type input "FR - Heineken Lager Holiday - TS"
click at [447, 114] on icon "button" at bounding box center [448, 114] width 9 height 9
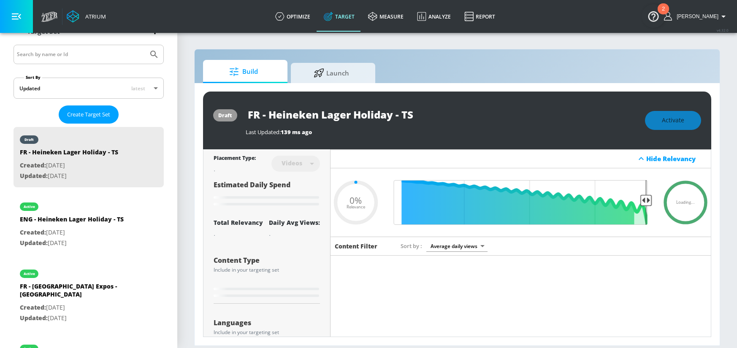
type input "0.05"
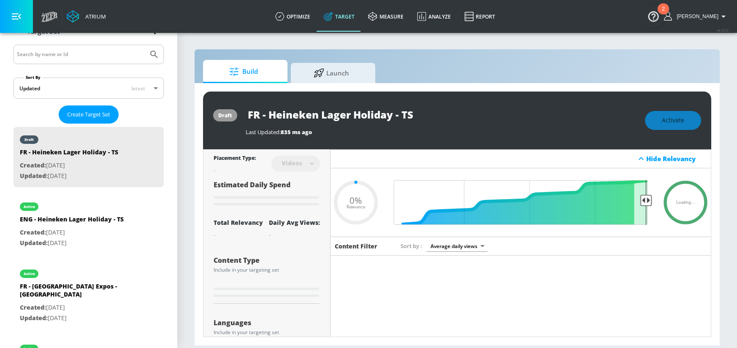
type input "ENG - Heineken Lager Holiday - TS Duplicate"
type input "0.1"
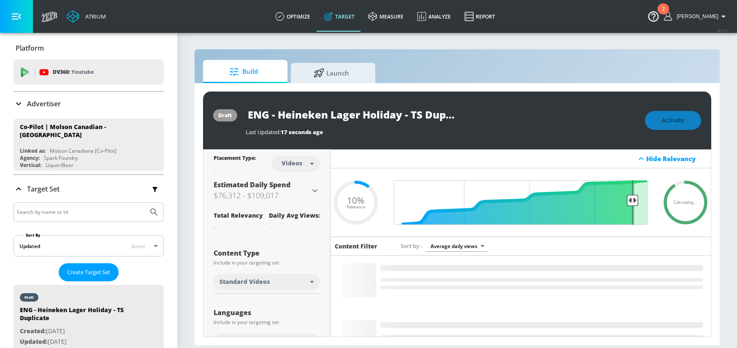
scroll to position [158, 0]
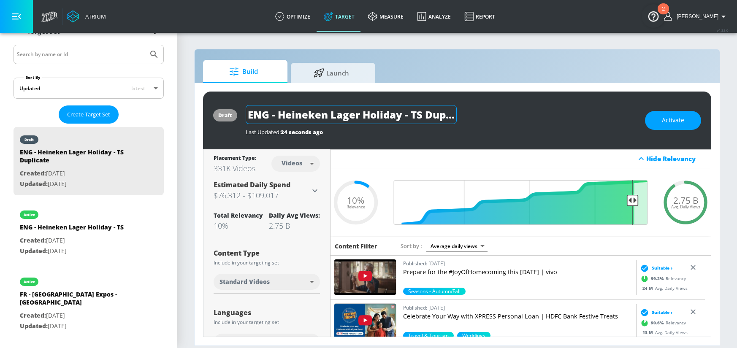
click at [259, 113] on input "ENG - Heineken Lager Holiday - TS Duplicate" at bounding box center [351, 114] width 211 height 19
drag, startPoint x: 268, startPoint y: 116, endPoint x: 241, endPoint y: 110, distance: 28.5
click at [241, 110] on div "draft ENG - Heineken Lager Holiday - TS Duplicate Last Updated: 24 seconds ago …" at bounding box center [457, 121] width 508 height 58
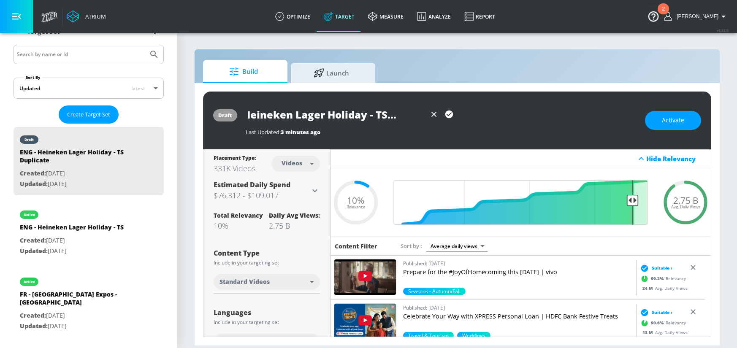
scroll to position [0, 42]
drag, startPoint x: 414, startPoint y: 115, endPoint x: 452, endPoint y: 116, distance: 37.6
click at [452, 116] on div "FR - Heineken Lager Holiday - TS Duplicate" at bounding box center [351, 114] width 211 height 19
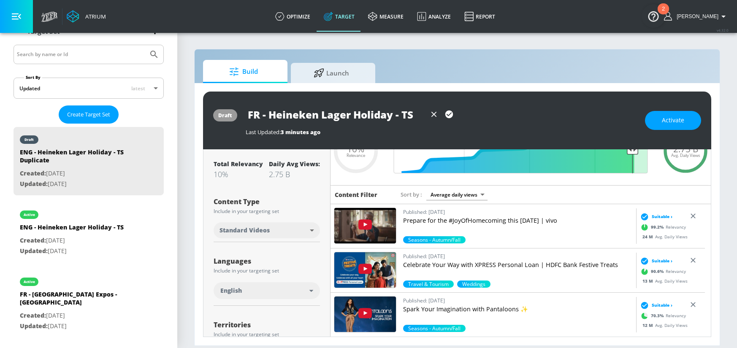
scroll to position [61, 0]
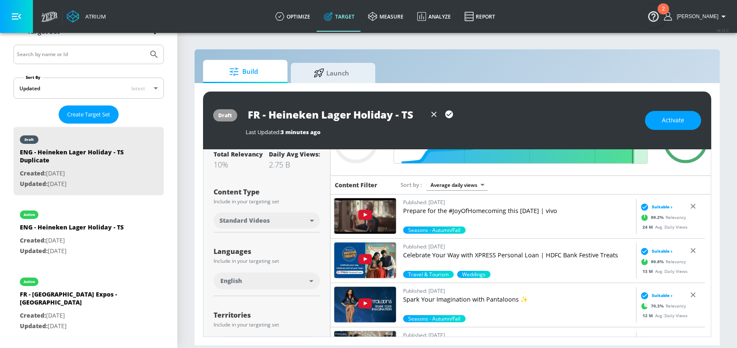
type input "FR - Heineken Lager Holiday - TS"
click at [263, 277] on div "English" at bounding box center [264, 281] width 89 height 8
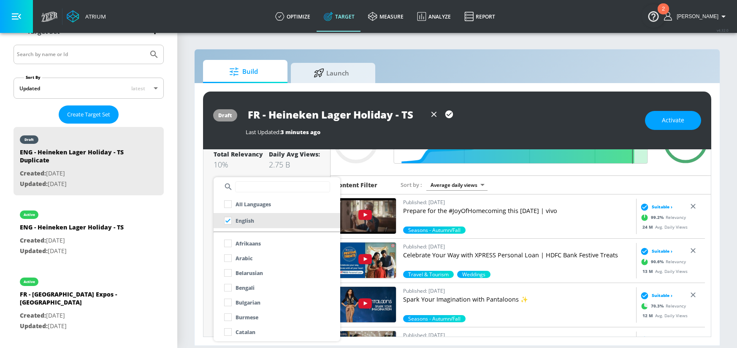
click at [273, 191] on input "text" at bounding box center [282, 186] width 95 height 11
type input "fr"
click at [247, 256] on p "French" at bounding box center [244, 258] width 17 height 9
click at [197, 255] on div at bounding box center [368, 174] width 737 height 348
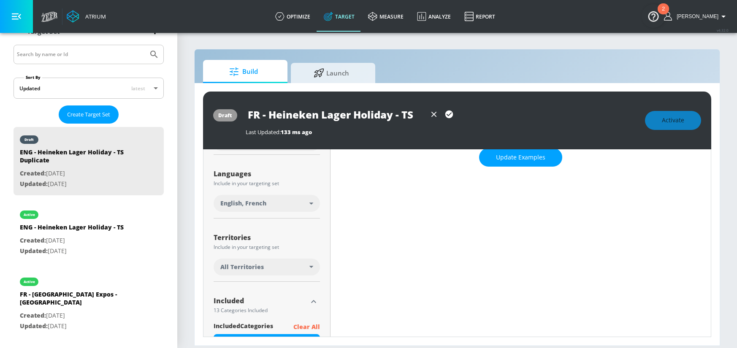
scroll to position [139, 0]
click at [499, 162] on button "Update Examples" at bounding box center [520, 157] width 83 height 19
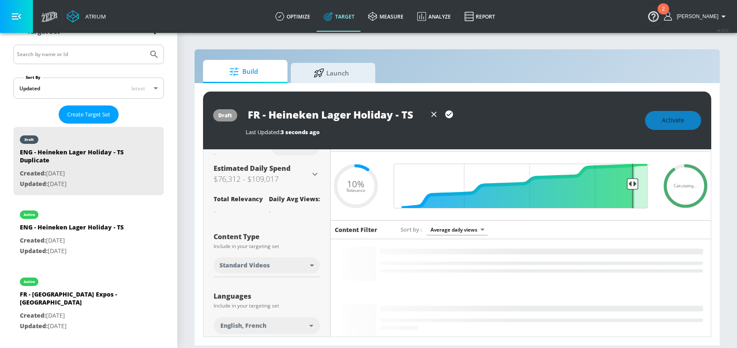
scroll to position [0, 0]
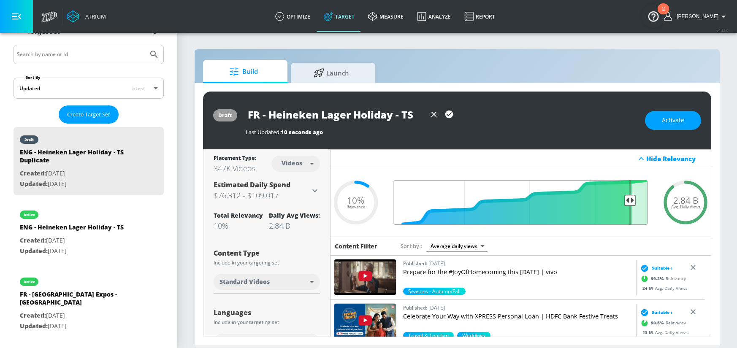
click at [624, 200] on input "Final Threshold" at bounding box center [521, 202] width 263 height 45
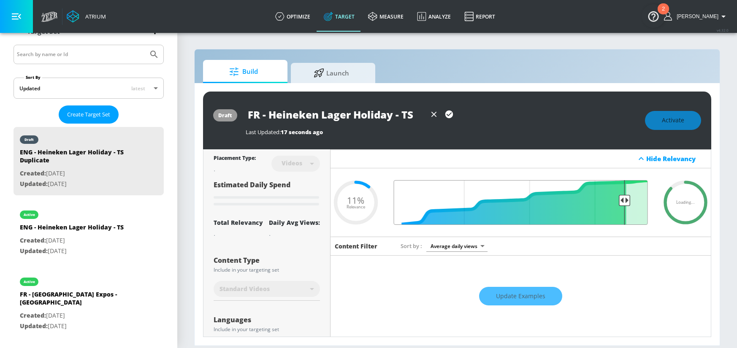
drag, startPoint x: 624, startPoint y: 200, endPoint x: 619, endPoint y: 200, distance: 5.5
click at [619, 200] on input "Final Threshold" at bounding box center [521, 202] width 263 height 45
type input "0.11"
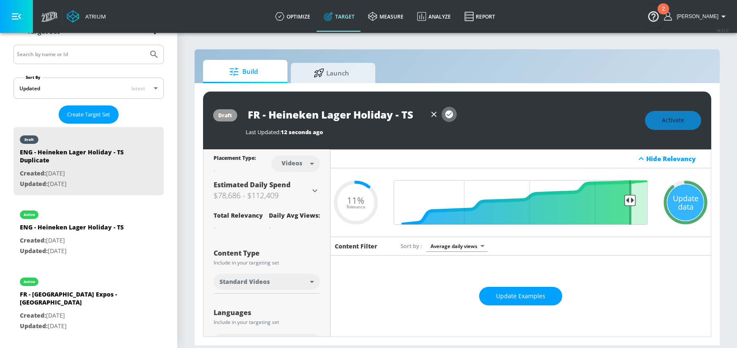
click at [449, 114] on icon "button" at bounding box center [448, 114] width 9 height 9
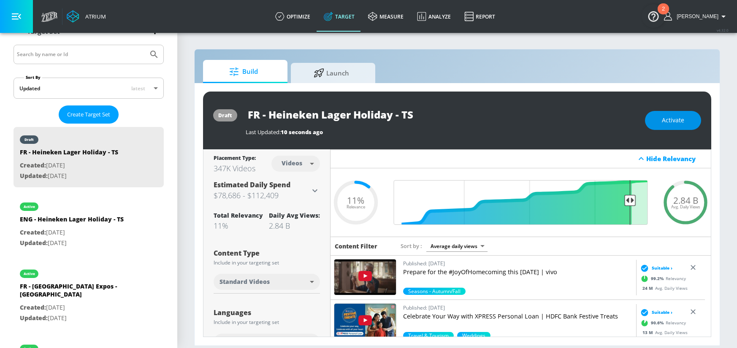
click at [669, 122] on span "Activate" at bounding box center [673, 120] width 22 height 11
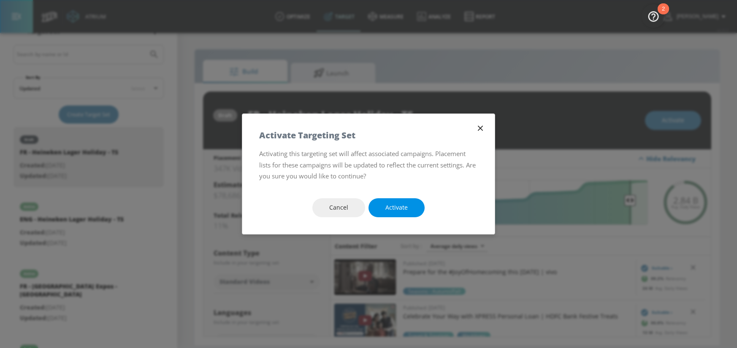
click at [391, 211] on span "Activate" at bounding box center [396, 208] width 22 height 11
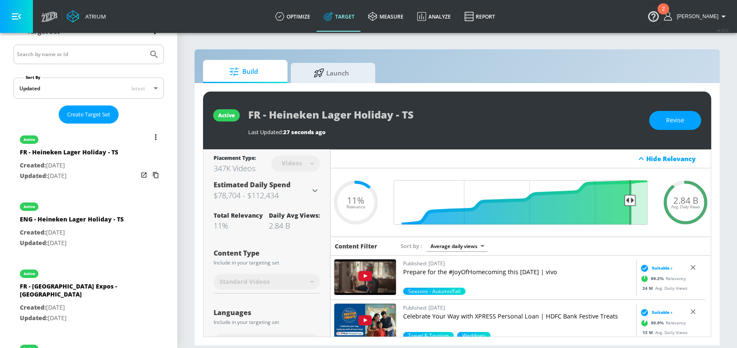
click at [150, 172] on icon "list of Target Set" at bounding box center [156, 175] width 14 height 14
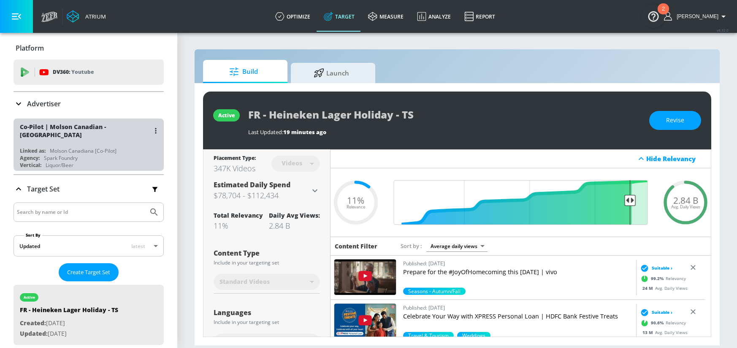
click at [122, 140] on div "Co-Pilot | Molson Canadian - [GEOGRAPHIC_DATA] Linked as: Molson Canadiana [Co-…" at bounding box center [89, 145] width 150 height 52
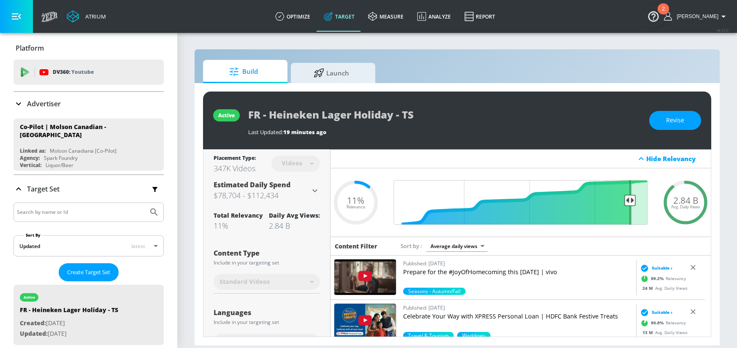
click at [19, 105] on icon at bounding box center [18, 104] width 5 height 3
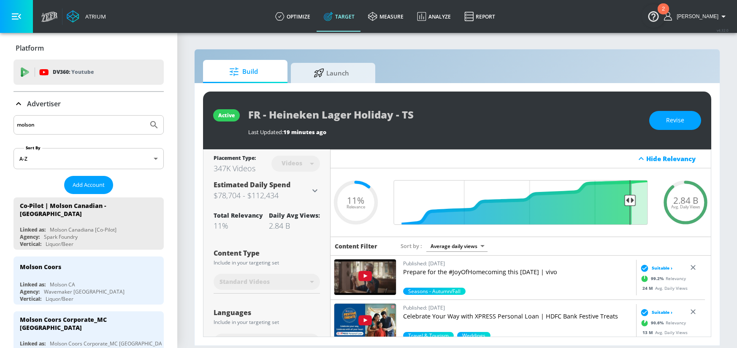
click at [79, 127] on input "molson" at bounding box center [81, 124] width 128 height 11
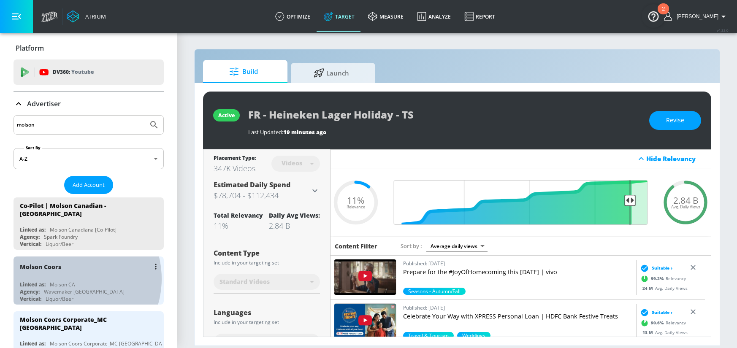
click at [68, 275] on div "Molson Coors Linked as: Molson CA Agency: Wavemaker Canada Vertical: Liquor/Beer" at bounding box center [89, 281] width 150 height 48
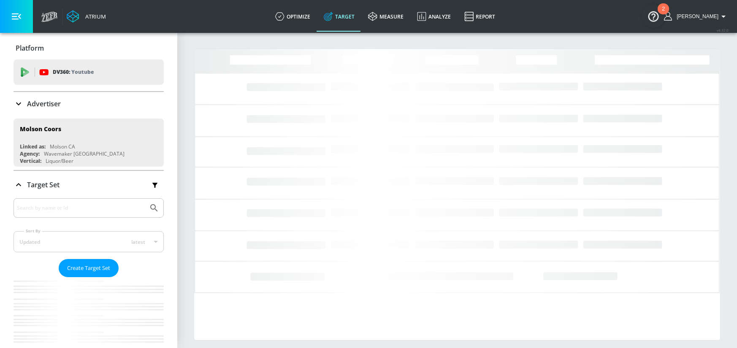
click at [150, 211] on button "list of Advertiser" at bounding box center [156, 208] width 12 height 12
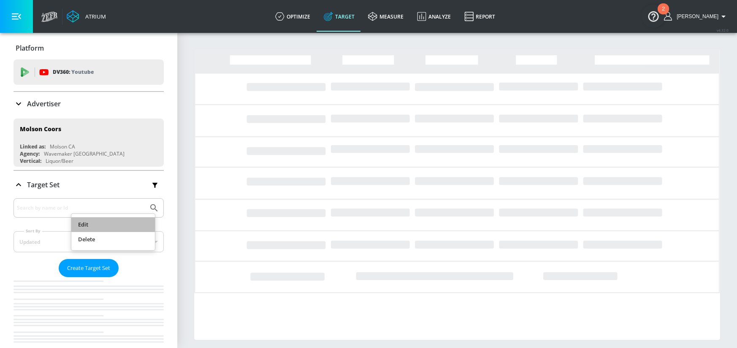
click at [101, 223] on li "Edit" at bounding box center [113, 224] width 84 height 15
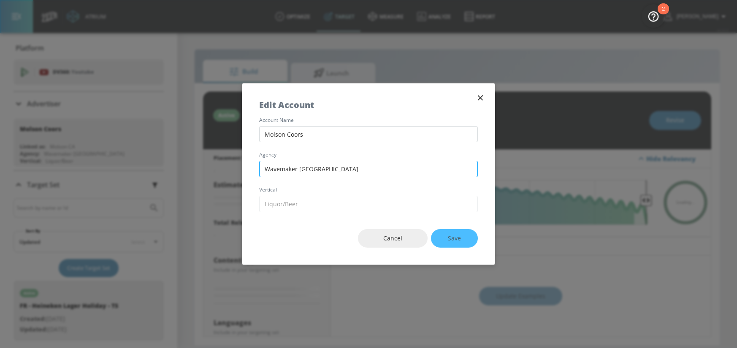
click at [314, 165] on input "Wavemaker [GEOGRAPHIC_DATA]" at bounding box center [368, 169] width 219 height 16
type input "0.05"
drag, startPoint x: 345, startPoint y: 168, endPoint x: 236, endPoint y: 168, distance: 109.3
click at [236, 168] on div "Edit Account account name Molson Coors agency Wavemaker Canada vertical Select …" at bounding box center [368, 174] width 737 height 348
type input "APEX Canada"
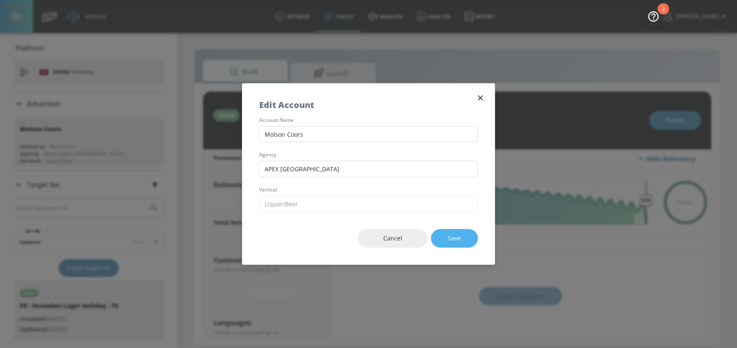
click at [466, 237] on button "Save" at bounding box center [454, 238] width 47 height 19
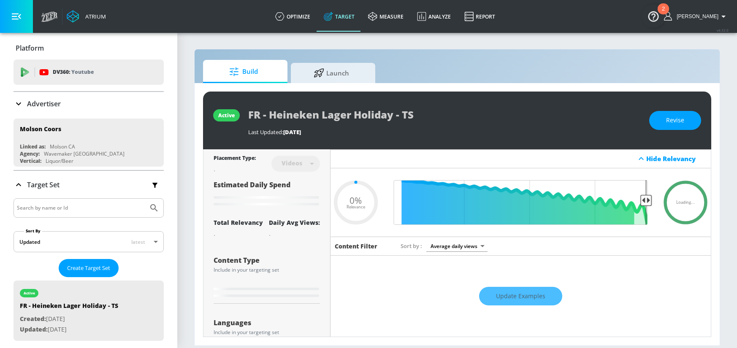
type input "0.05"
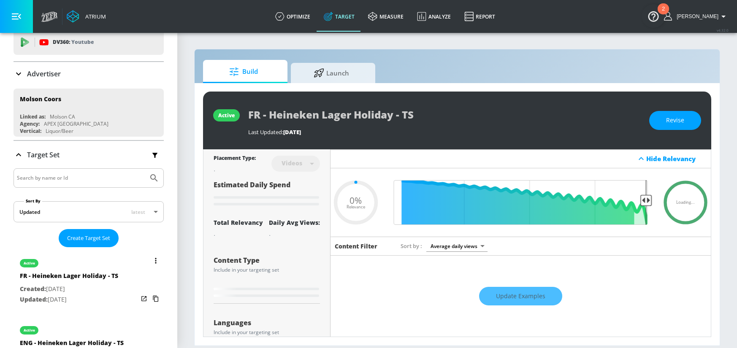
scroll to position [157, 0]
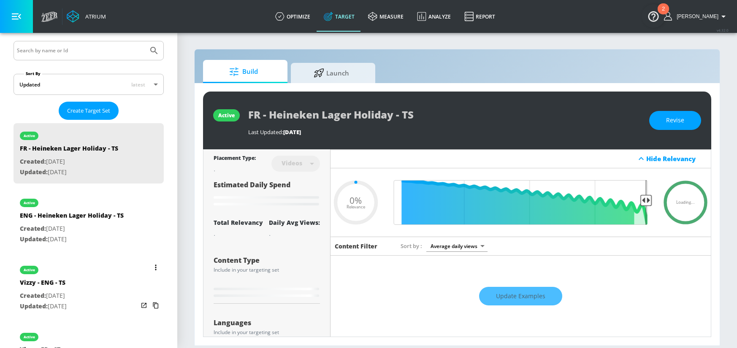
click at [119, 273] on div "active Vizzy - ENG - TS Created: Mar. 24, 2025 Updated: Oct. 01, 2025" at bounding box center [89, 287] width 150 height 60
type input "Vizzy - ENG - TS"
type input "0.05"
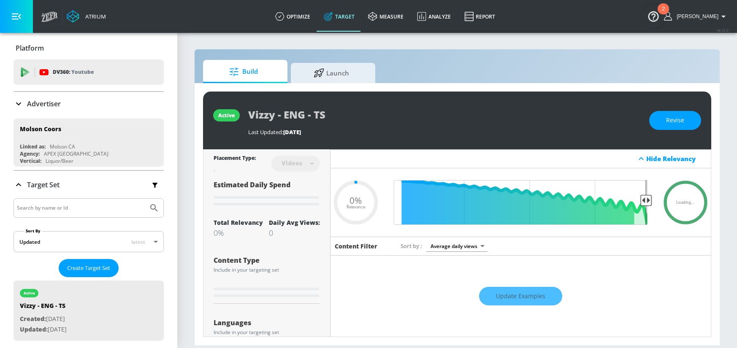
click at [57, 209] on input "Search by name or Id" at bounding box center [81, 208] width 128 height 11
type input "vizzy"
click at [145, 202] on button "Submit Search" at bounding box center [154, 208] width 19 height 19
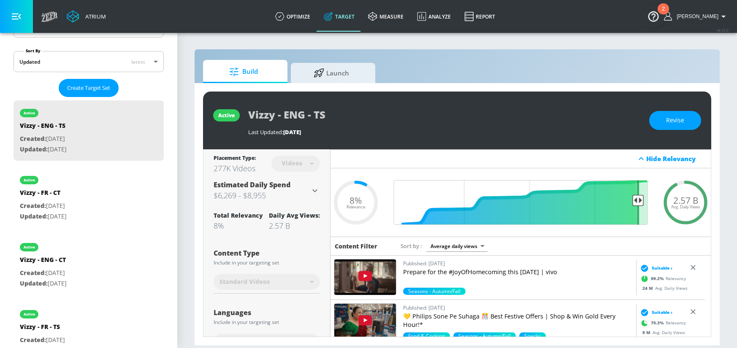
scroll to position [181, 0]
click at [677, 118] on span "Revise" at bounding box center [675, 120] width 18 height 11
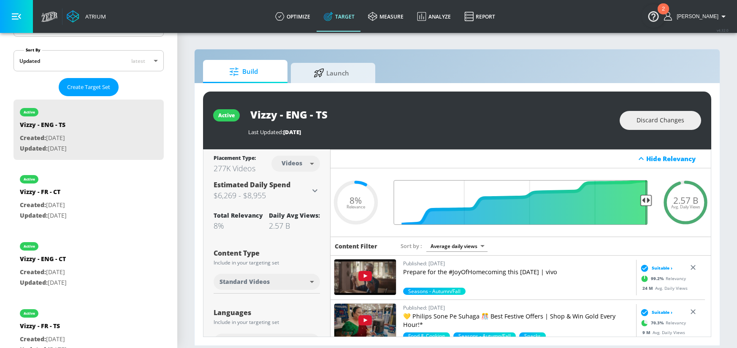
drag, startPoint x: 629, startPoint y: 200, endPoint x: 680, endPoint y: 202, distance: 50.3
type input "0.05"
click at [652, 200] on input "Final Threshold" at bounding box center [521, 202] width 263 height 45
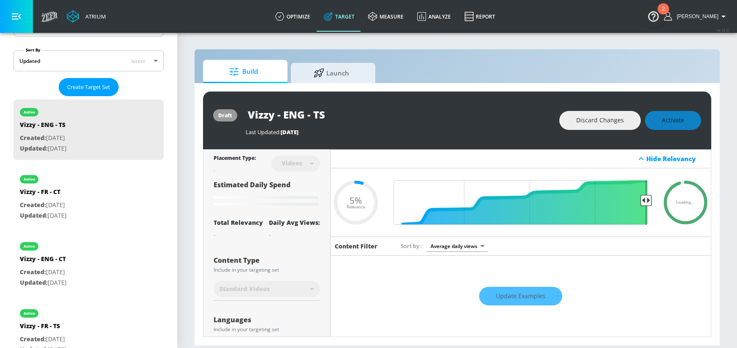
click at [519, 111] on div "Vizzy - ENG - TS" at bounding box center [398, 114] width 305 height 19
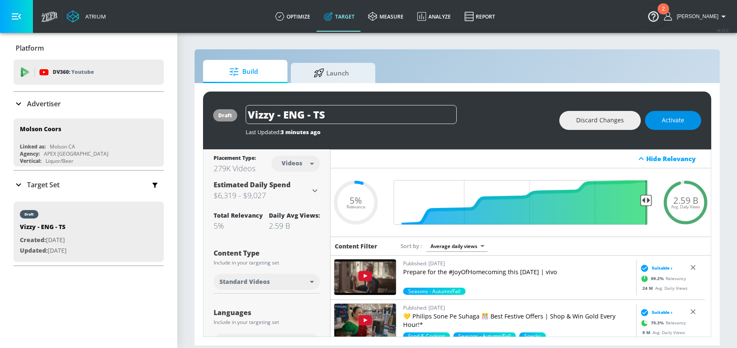
click at [688, 121] on button "Activate" at bounding box center [673, 120] width 56 height 19
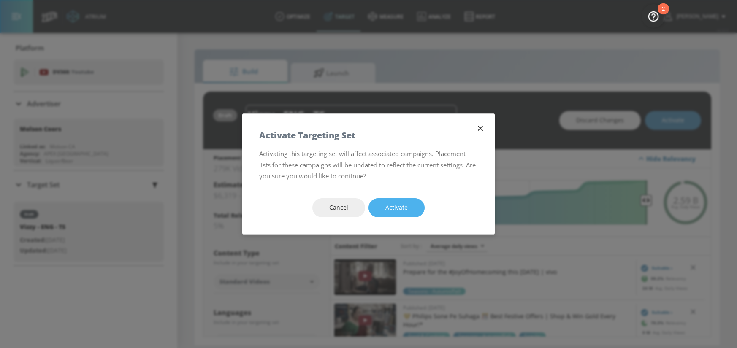
click at [395, 210] on span "Activate" at bounding box center [396, 208] width 22 height 11
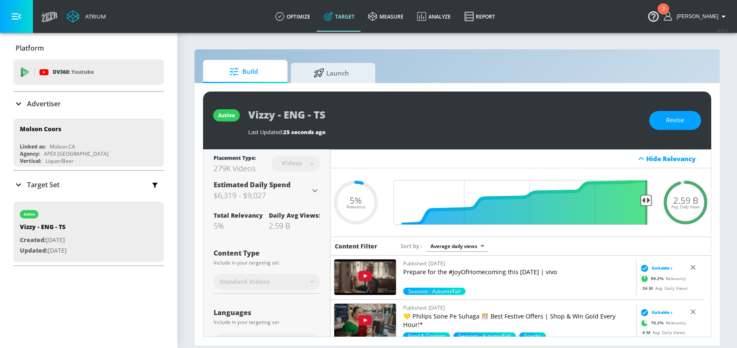
click at [152, 184] on icon "button" at bounding box center [154, 185] width 5 height 5
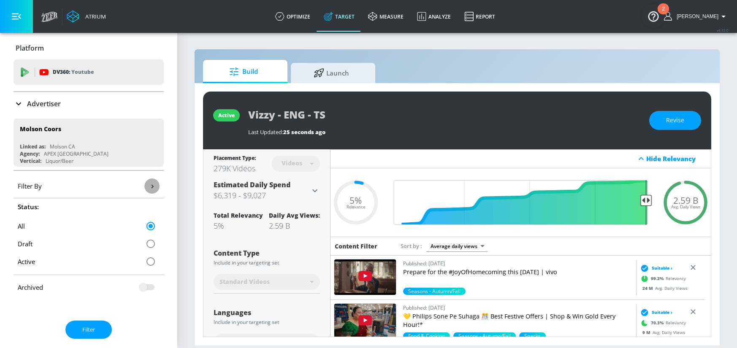
click at [148, 189] on icon "button" at bounding box center [152, 186] width 9 height 9
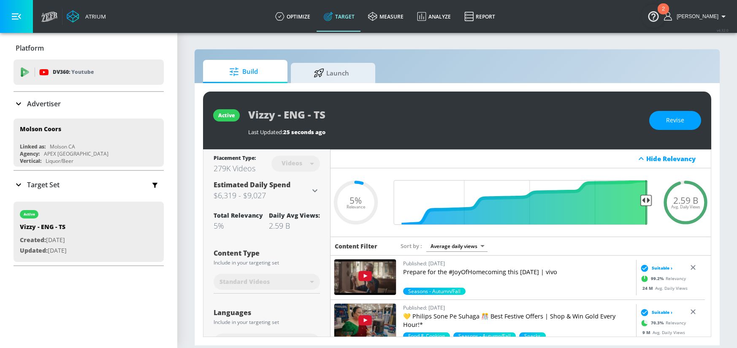
drag, startPoint x: 21, startPoint y: 182, endPoint x: 27, endPoint y: 186, distance: 7.3
click at [21, 182] on icon at bounding box center [19, 185] width 10 height 10
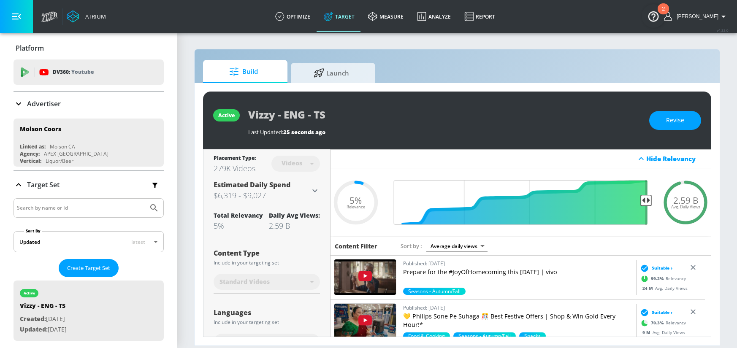
click at [56, 203] on input "Search by name or Id" at bounding box center [81, 208] width 128 height 11
type input "vizzy"
click at [145, 199] on button "Submit Search" at bounding box center [154, 208] width 19 height 19
click at [153, 200] on button "Submit Search" at bounding box center [154, 208] width 19 height 19
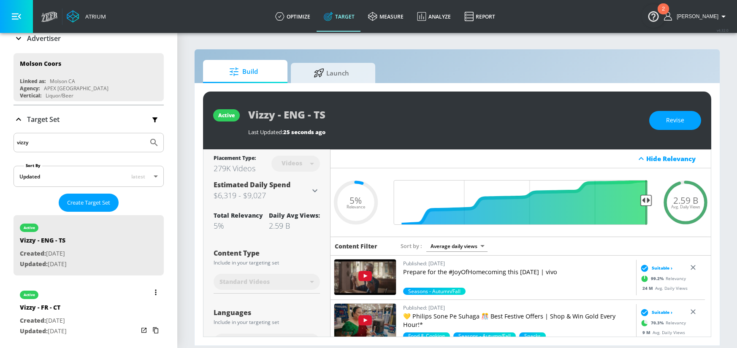
scroll to position [73, 0]
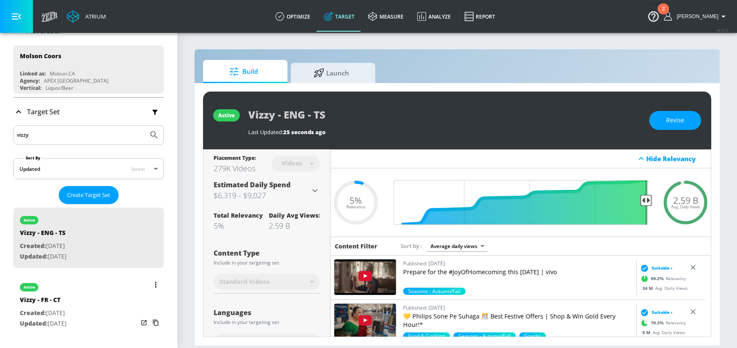
click at [93, 282] on div "active Vizzy - FR - CT Created: Mar. 24, 2025 Updated: Oct. 01, 2025" at bounding box center [89, 305] width 150 height 60
type input "Vizzy - FR - CT"
type input "channels"
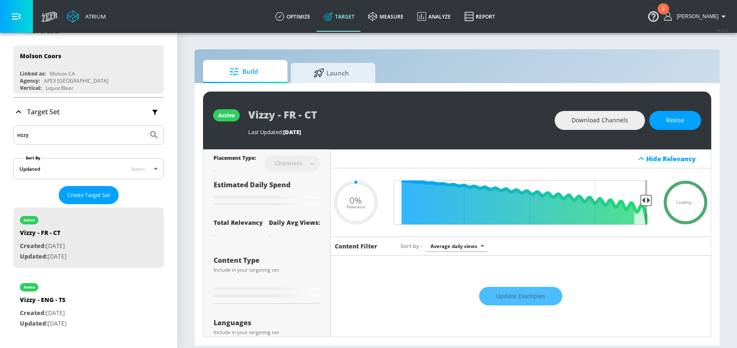
type input "0.13"
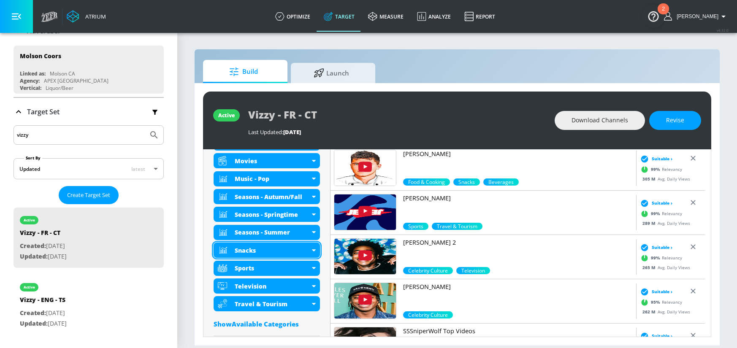
scroll to position [420, 0]
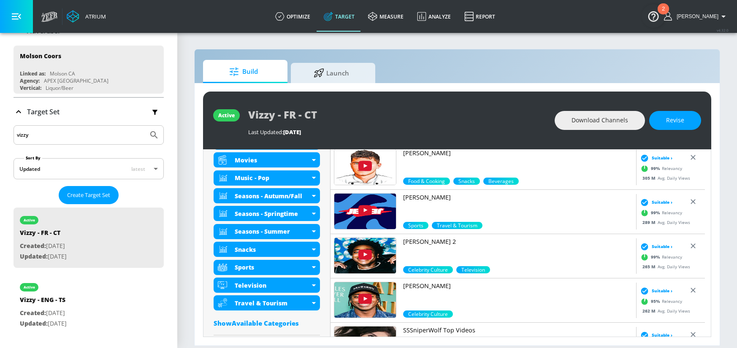
click at [272, 324] on div "Show Available Categories" at bounding box center [267, 323] width 106 height 8
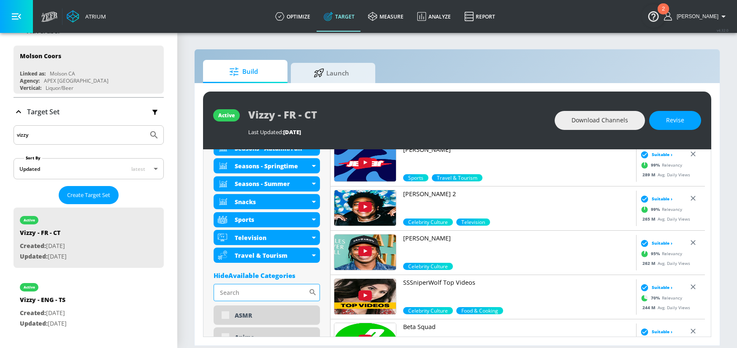
click at [278, 287] on input "Sort By" at bounding box center [261, 292] width 95 height 17
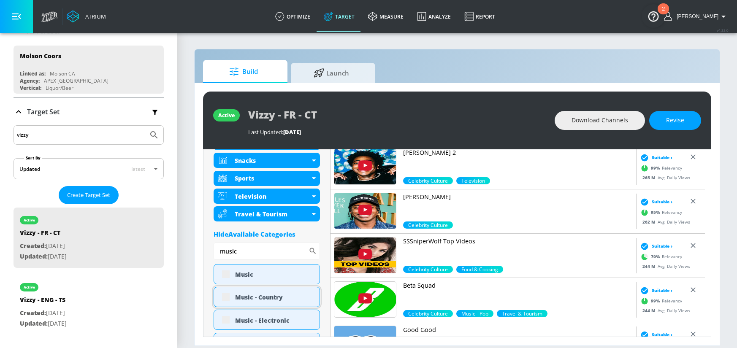
scroll to position [510, 0]
type input "music"
click at [441, 241] on p "SSSniperWolf Top Videos" at bounding box center [518, 241] width 230 height 8
click at [181, 254] on section "Build Launch active Vizzy - FR - CT Last Updated: 13 days ago Download Channels…" at bounding box center [457, 190] width 560 height 316
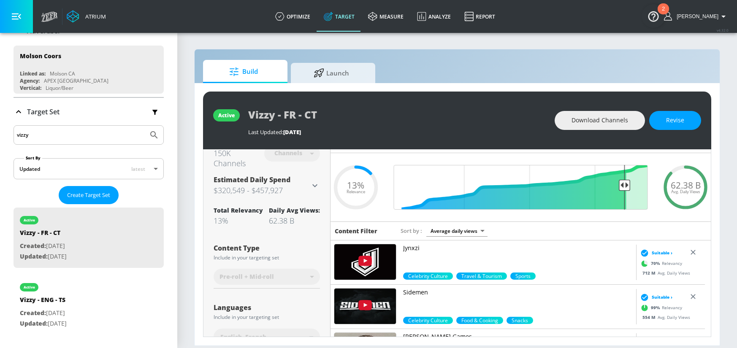
scroll to position [0, 0]
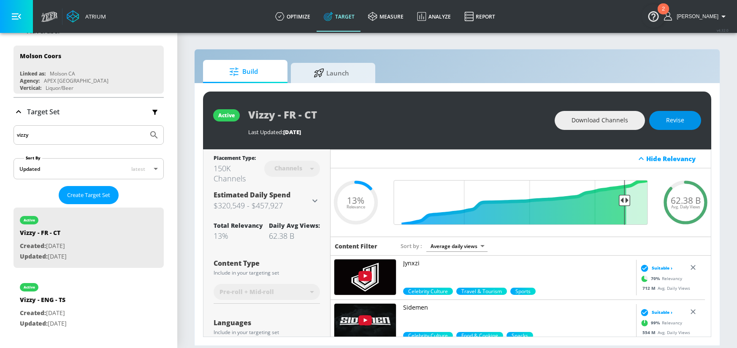
click at [678, 119] on span "Revise" at bounding box center [675, 120] width 18 height 11
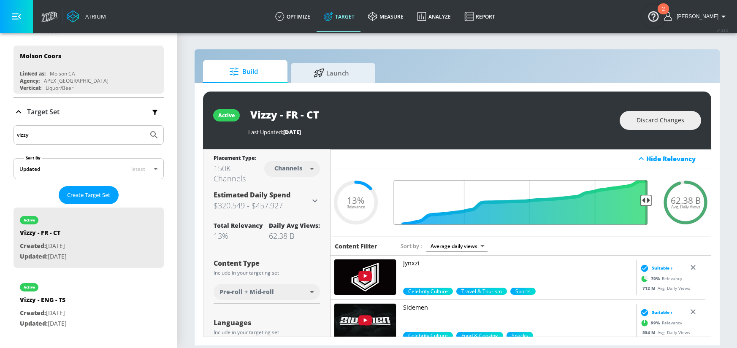
drag, startPoint x: 621, startPoint y: 200, endPoint x: 669, endPoint y: 201, distance: 48.1
type input "0.05"
click at [652, 201] on input "Final Threshold" at bounding box center [521, 202] width 263 height 45
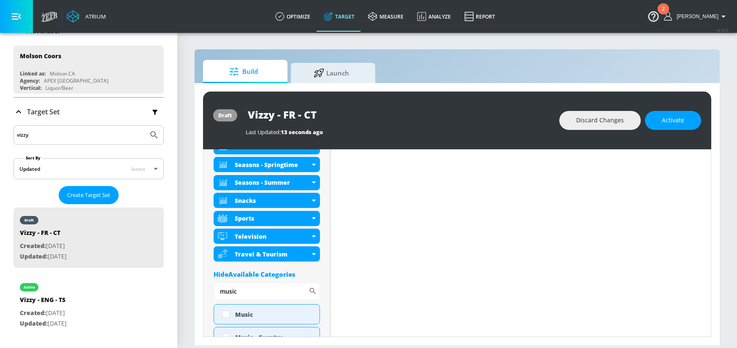
scroll to position [452, 0]
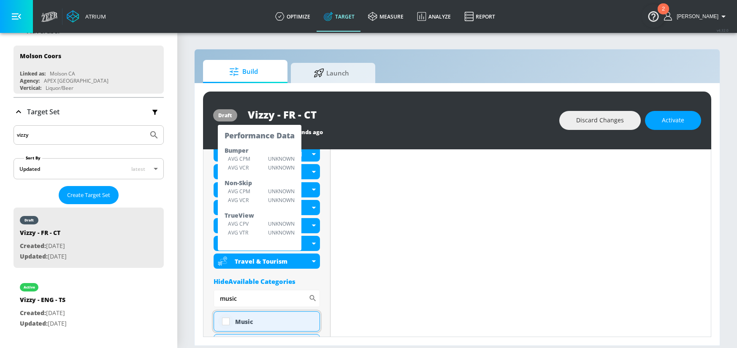
click at [230, 318] on input "checkbox" at bounding box center [225, 321] width 15 height 15
checkbox input "true"
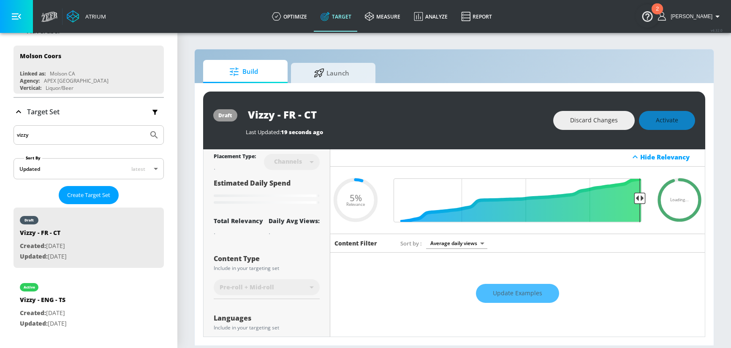
scroll to position [0, 0]
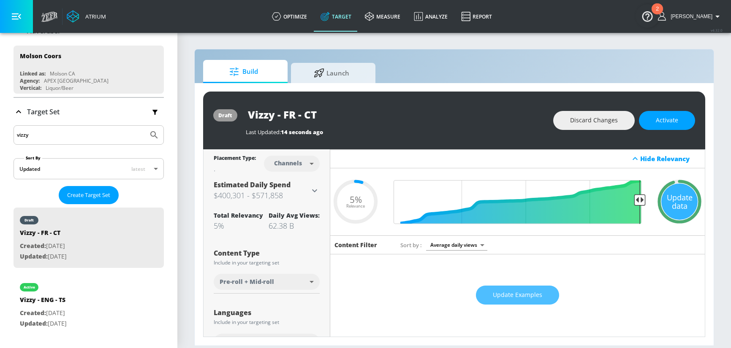
click at [519, 290] on span "Update Examples" at bounding box center [517, 295] width 49 height 11
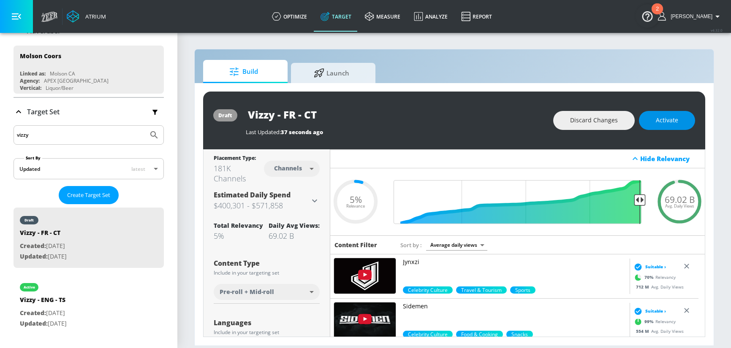
click at [671, 120] on span "Activate" at bounding box center [666, 120] width 22 height 11
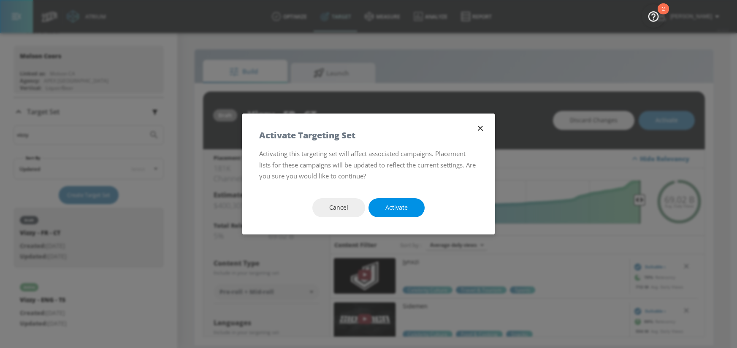
click at [386, 206] on span "Activate" at bounding box center [396, 208] width 22 height 11
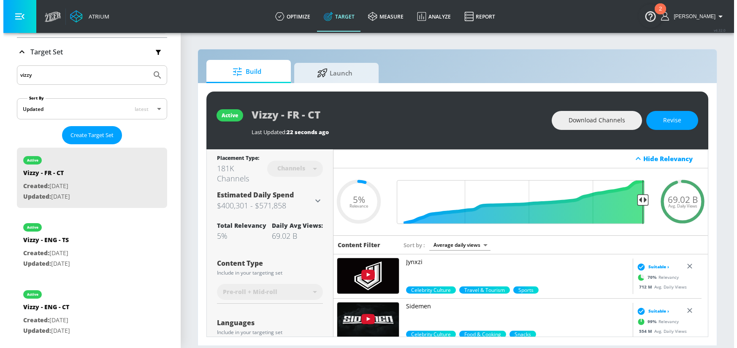
scroll to position [191, 0]
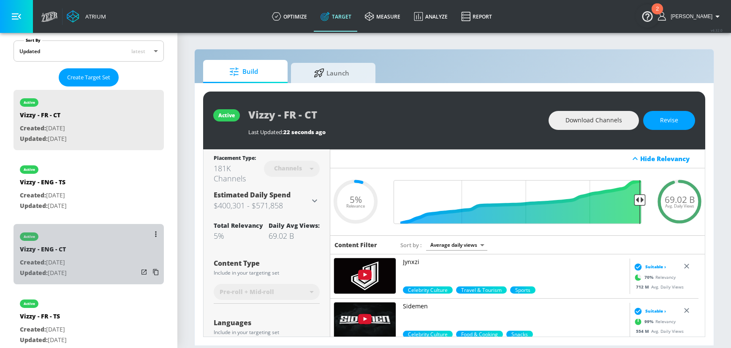
click at [111, 245] on div "active Vizzy - ENG - CT Created: Mar. 24, 2025 Updated: Mar. 24, 2025" at bounding box center [89, 254] width 150 height 60
type input "Vizzy - ENG - CT"
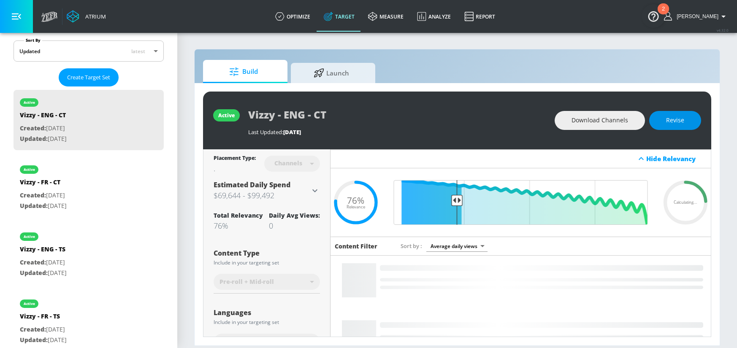
click at [670, 123] on span "Revise" at bounding box center [675, 120] width 18 height 11
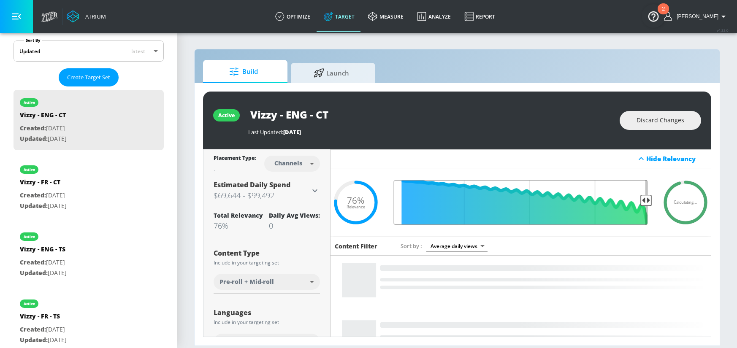
drag, startPoint x: 460, startPoint y: 198, endPoint x: 700, endPoint y: 220, distance: 241.1
type input "0.05"
click at [652, 213] on input "Final Threshold" at bounding box center [521, 202] width 263 height 45
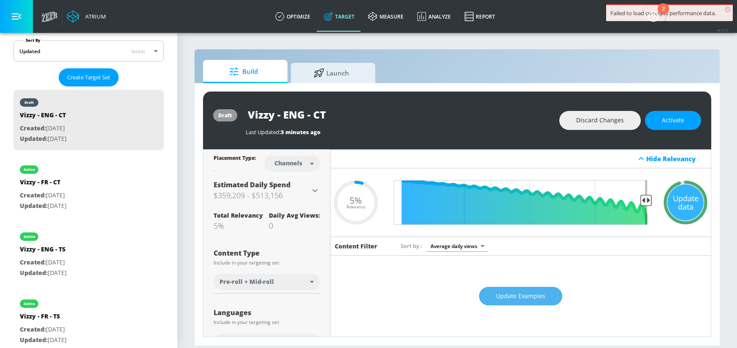
click at [523, 301] on span "Update Examples" at bounding box center [520, 296] width 49 height 11
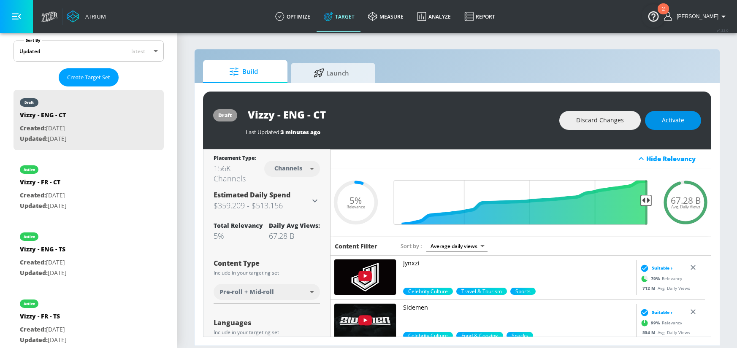
click at [686, 122] on button "Activate" at bounding box center [673, 120] width 56 height 19
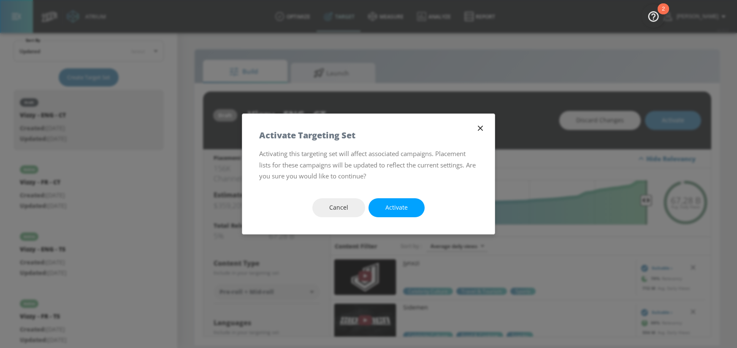
click at [386, 210] on span "Activate" at bounding box center [396, 208] width 22 height 11
